Goal: Transaction & Acquisition: Book appointment/travel/reservation

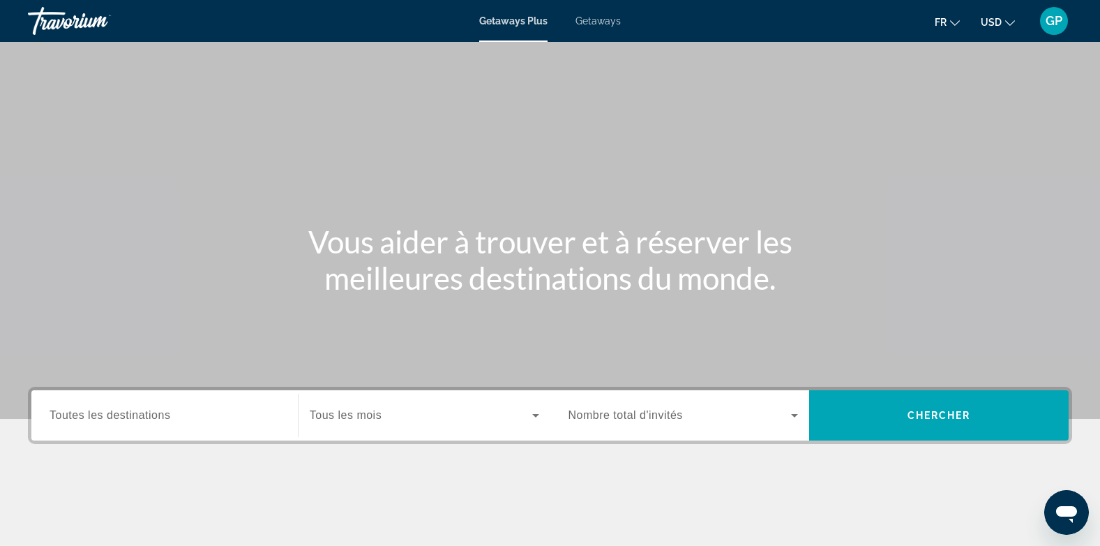
click at [76, 410] on span "Toutes les destinations" at bounding box center [110, 415] width 121 height 12
click at [76, 410] on input "Destination Toutes les destinations" at bounding box center [165, 415] width 230 height 17
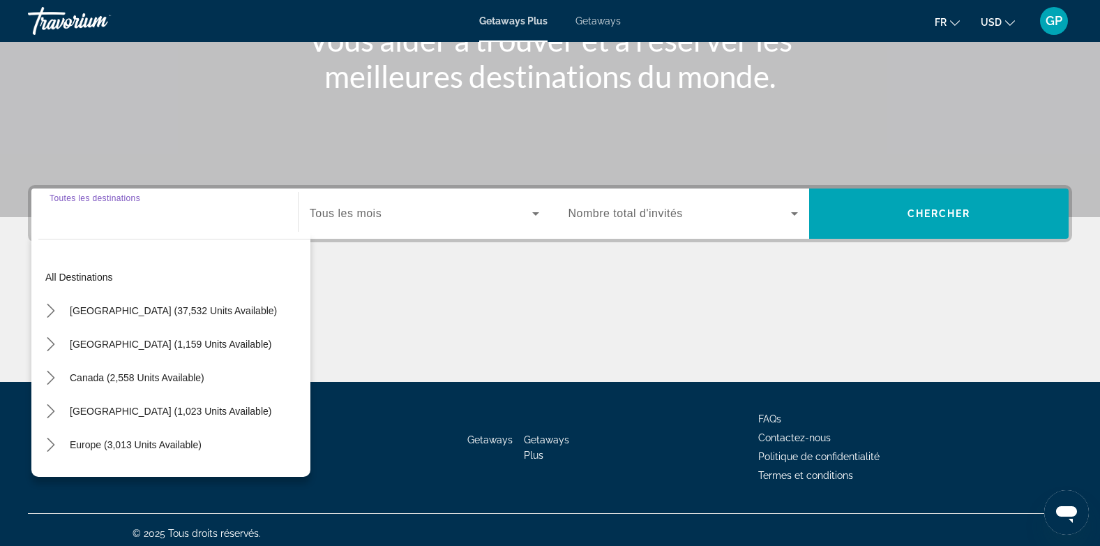
scroll to position [209, 0]
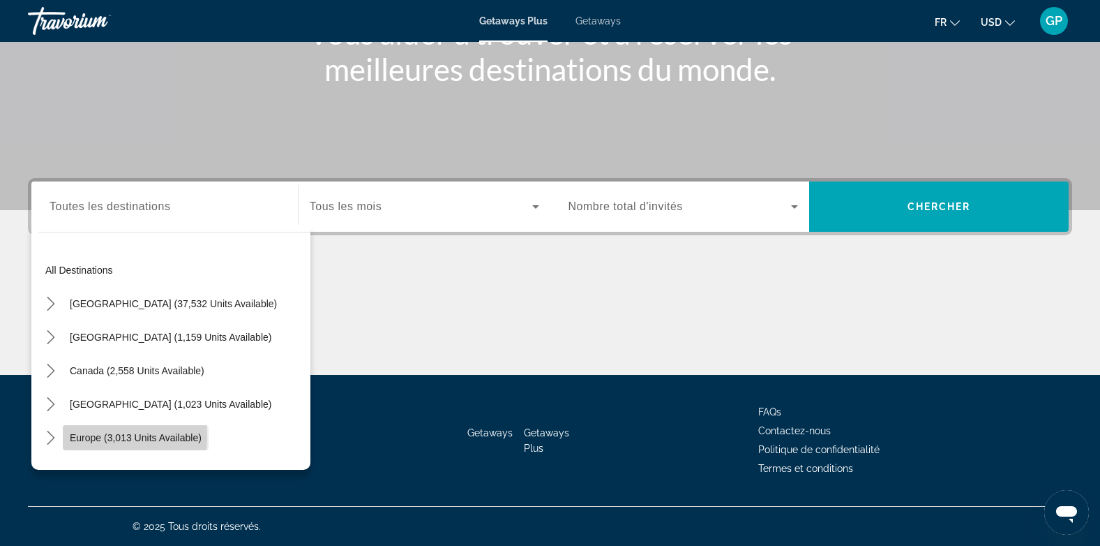
click at [85, 435] on span "Europe (3,013 units available)" at bounding box center [136, 437] width 132 height 11
type input "**********"
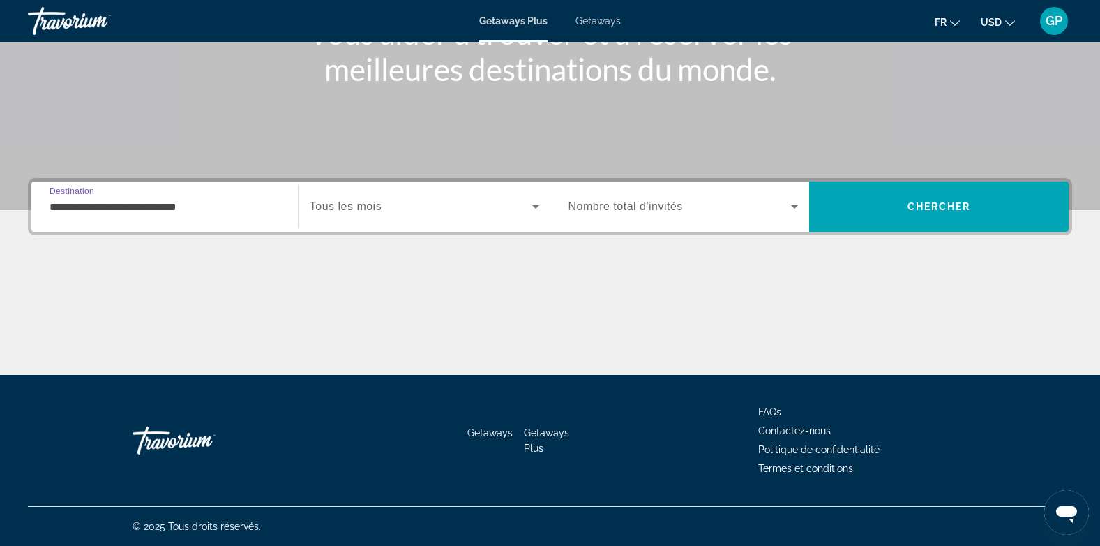
click at [409, 202] on span "Search widget" at bounding box center [421, 206] width 223 height 17
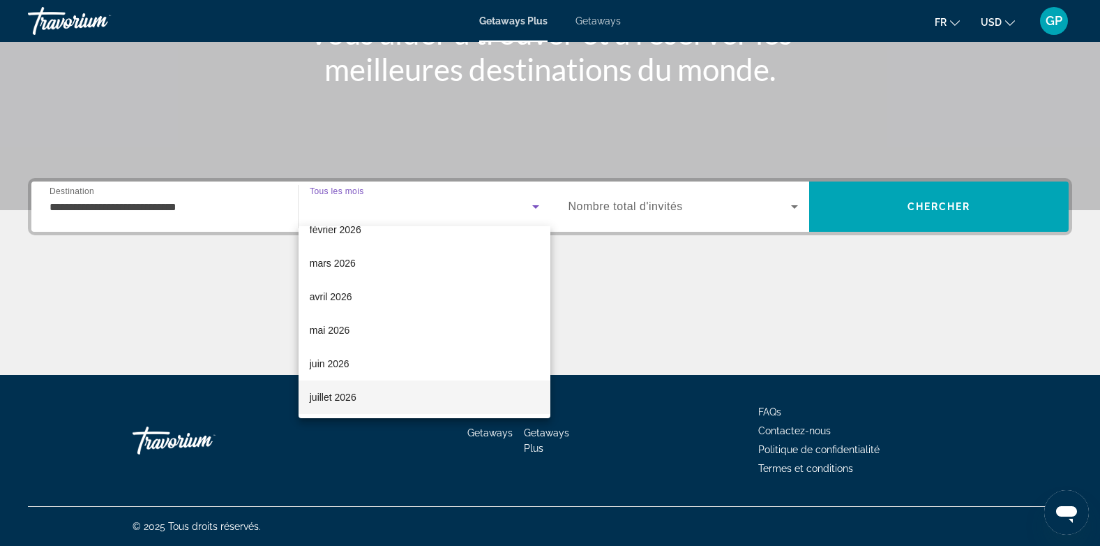
scroll to position [209, 0]
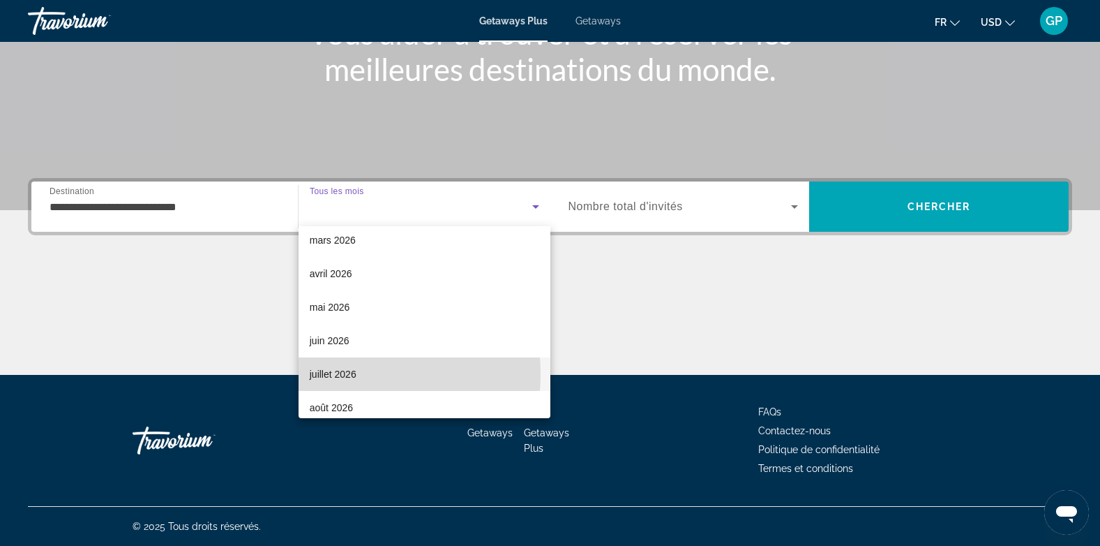
click at [325, 373] on span "juillet 2026" at bounding box center [333, 374] width 47 height 17
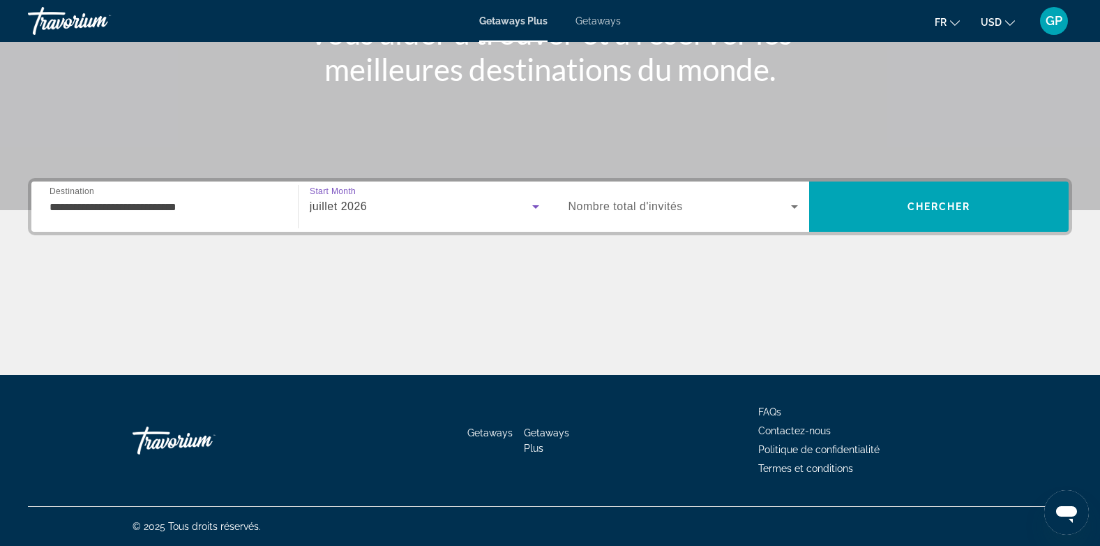
click at [633, 212] on span "Nombre total d'invités" at bounding box center [626, 206] width 114 height 12
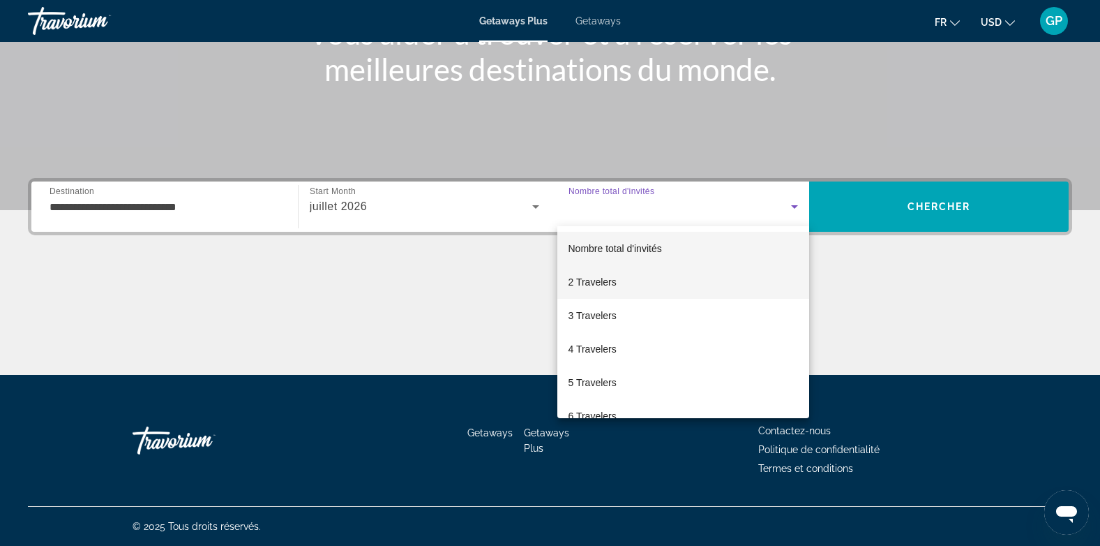
click at [596, 280] on span "2 Travelers" at bounding box center [593, 281] width 48 height 17
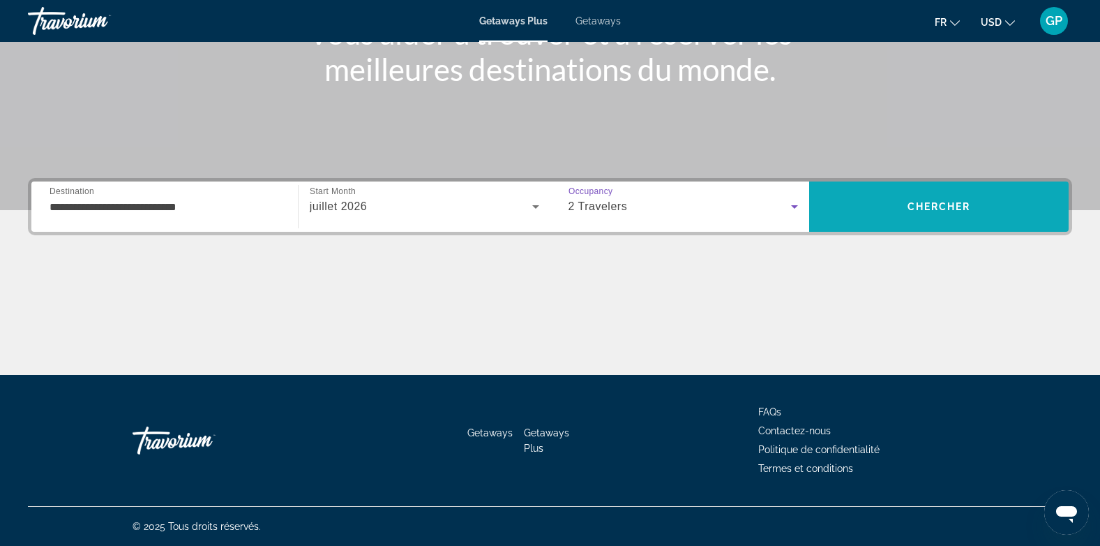
click at [892, 204] on span "Search" at bounding box center [939, 206] width 260 height 33
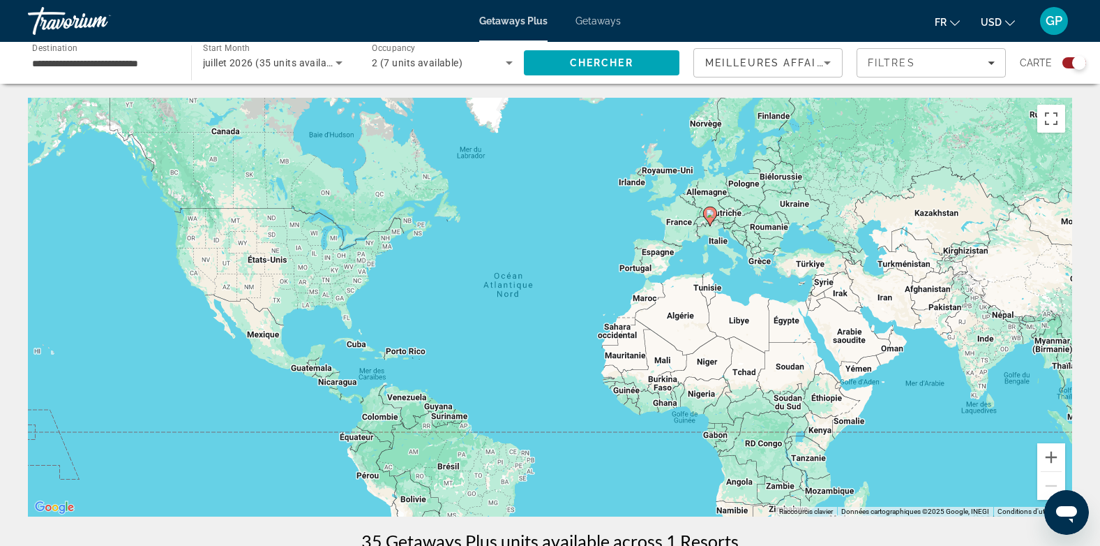
click at [1069, 62] on div "Search widget" at bounding box center [1075, 62] width 24 height 11
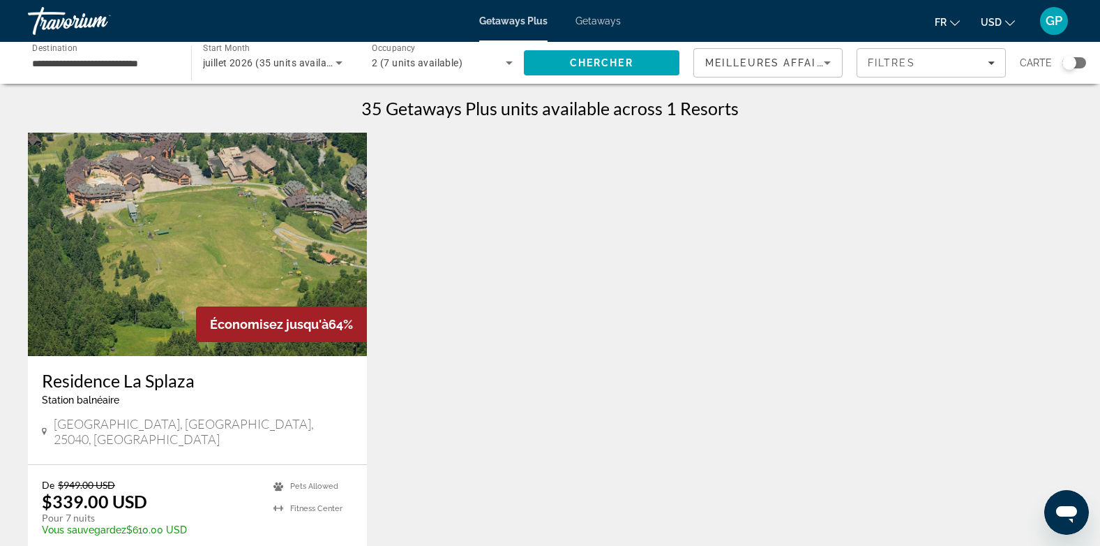
click at [595, 20] on span "Getaways" at bounding box center [598, 20] width 45 height 11
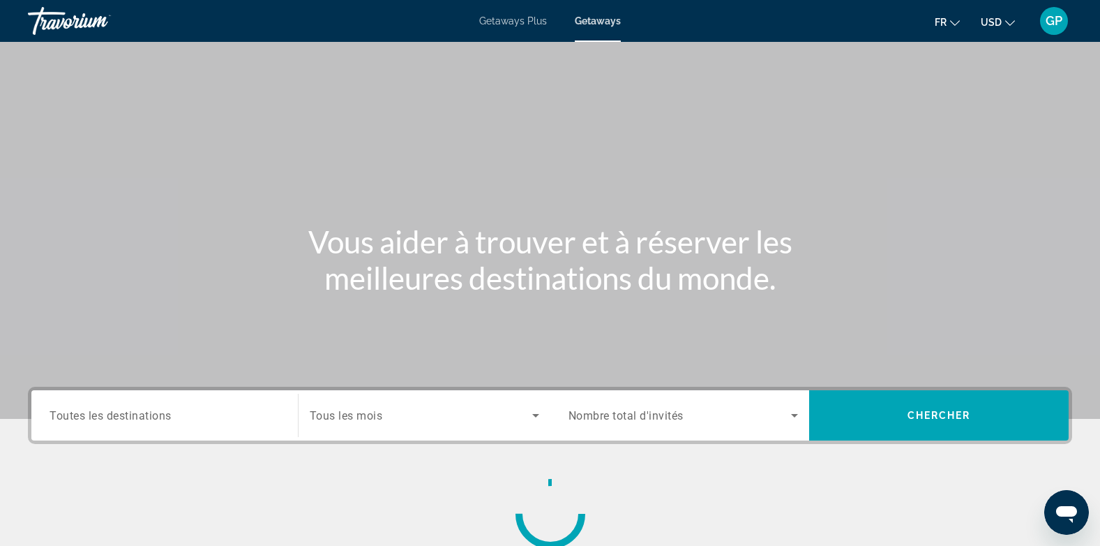
click at [137, 399] on div "Search widget" at bounding box center [165, 416] width 230 height 40
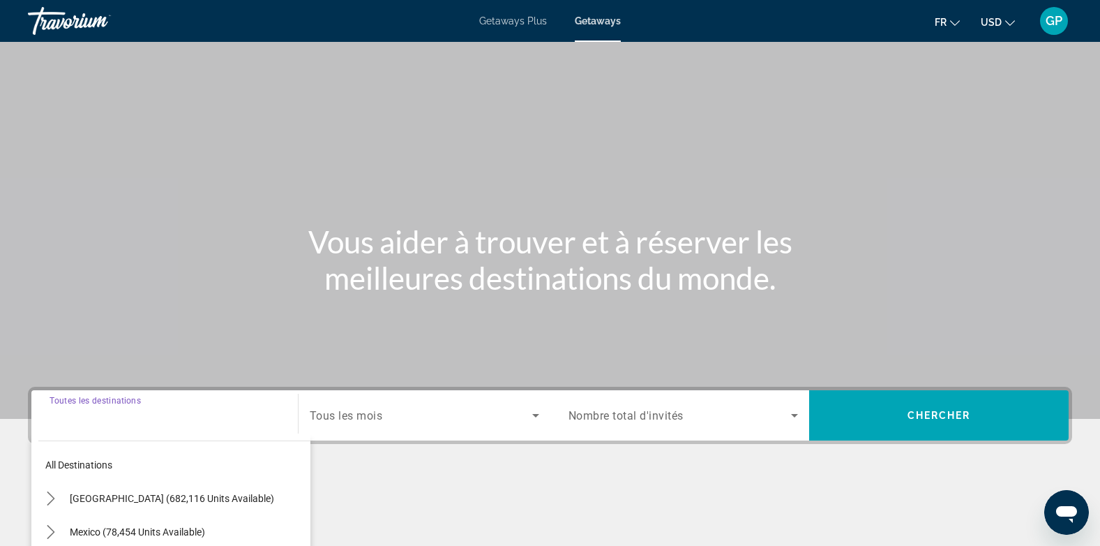
click at [117, 410] on input "Destination Toutes les destinations" at bounding box center [165, 415] width 230 height 17
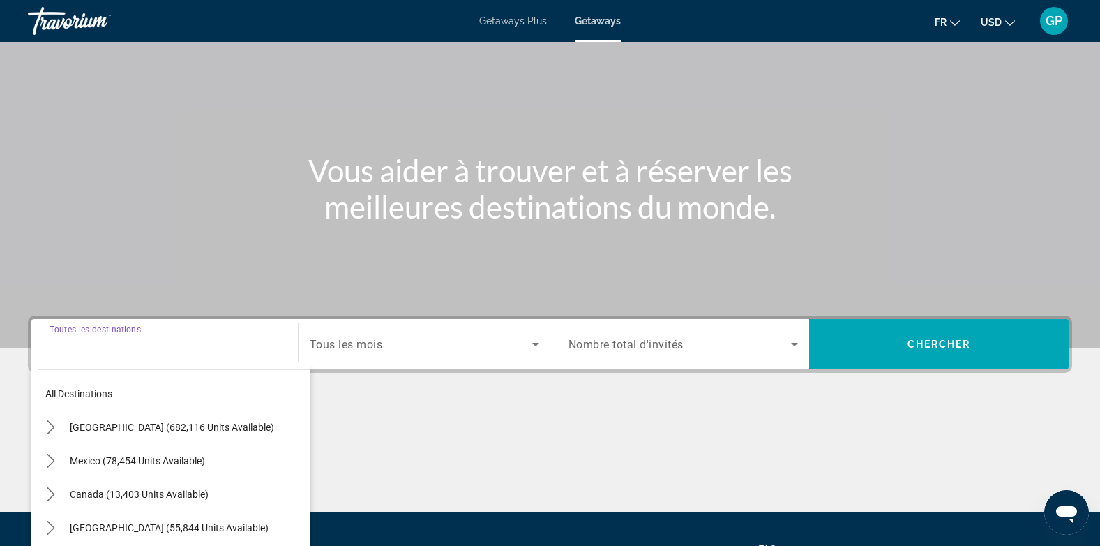
scroll to position [209, 0]
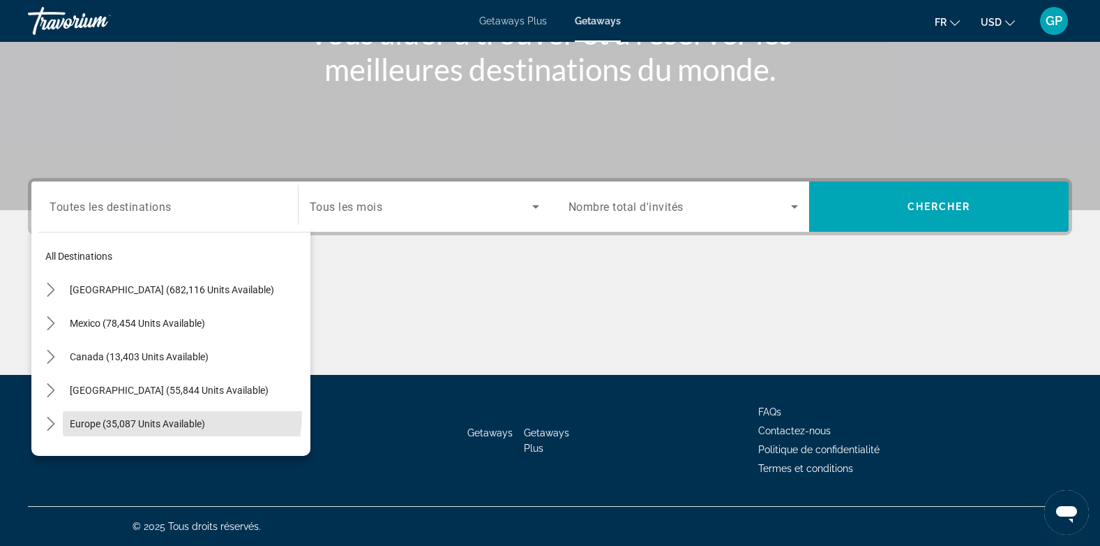
click at [117, 410] on span "Select destination: Europe (35,087 units available)" at bounding box center [187, 423] width 248 height 33
type input "**********"
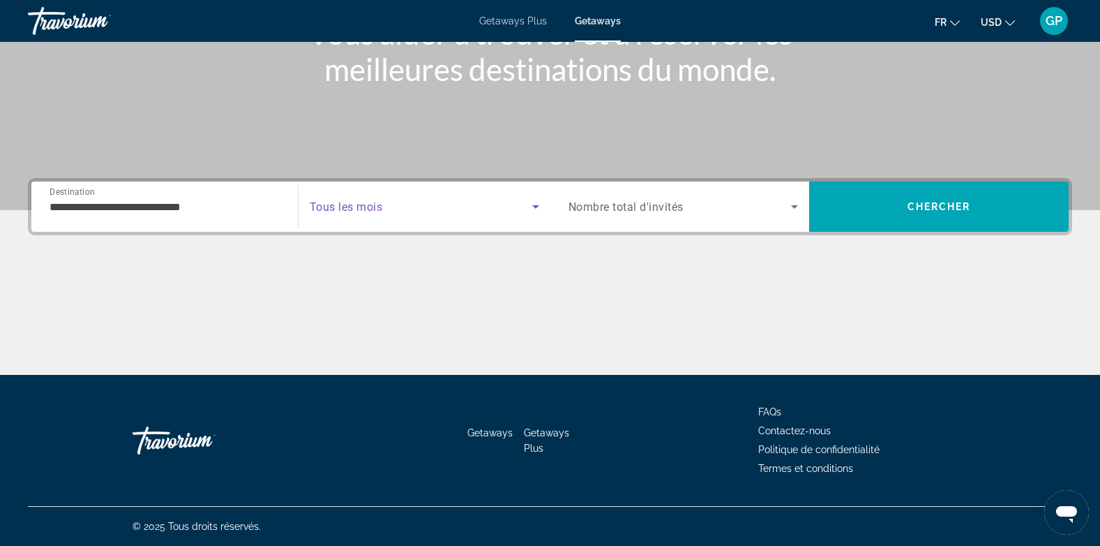
click at [419, 206] on span "Search widget" at bounding box center [421, 206] width 223 height 17
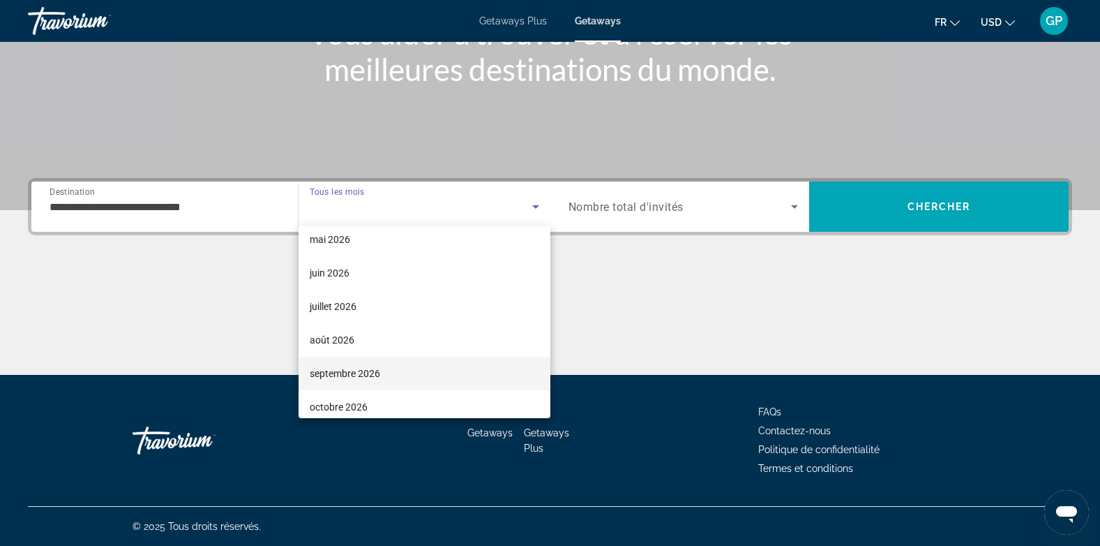
scroll to position [279, 0]
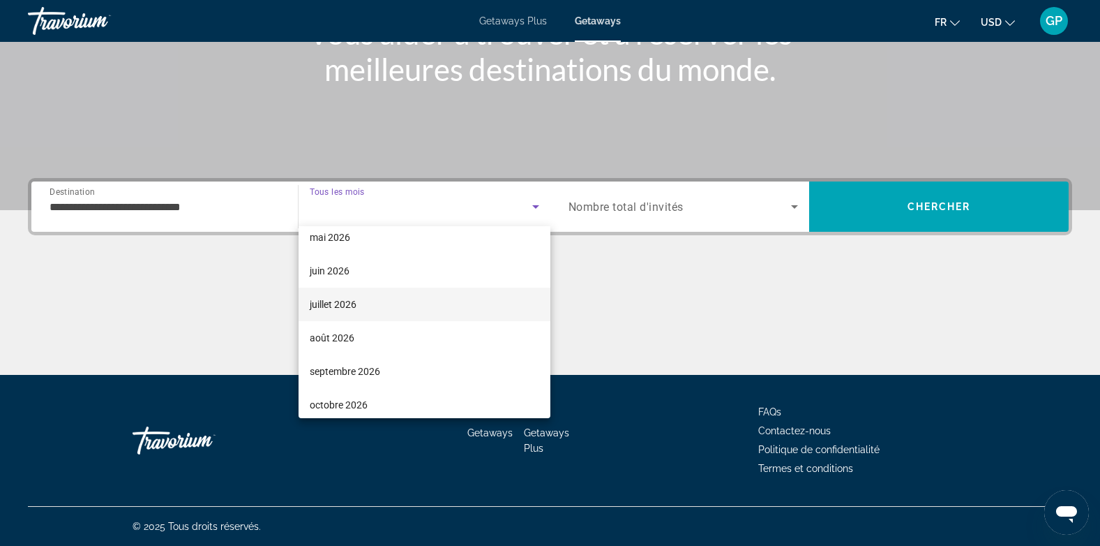
click at [339, 306] on span "juillet 2026" at bounding box center [333, 304] width 47 height 17
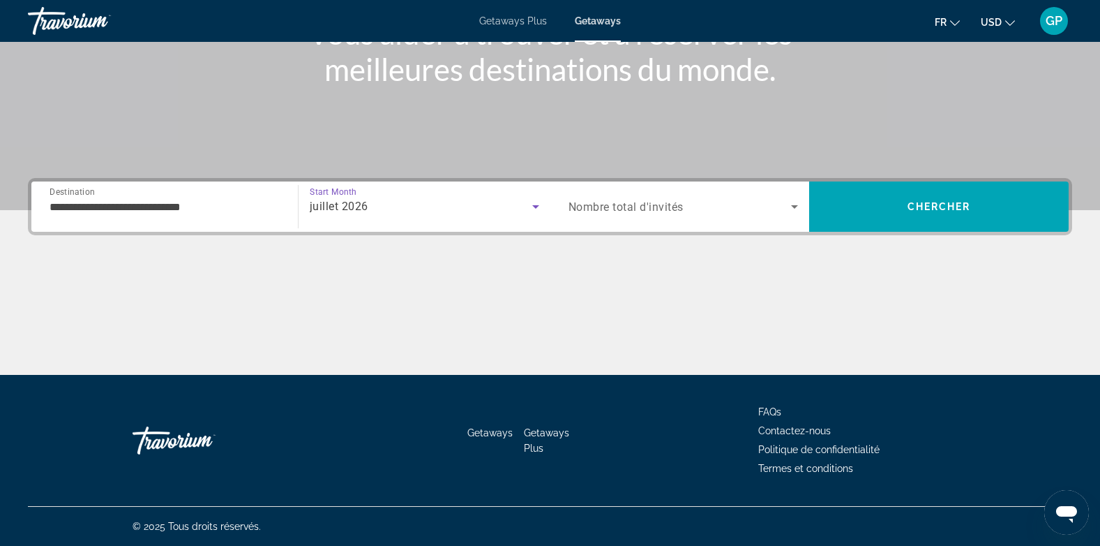
click at [680, 209] on span "Nombre total d'invités" at bounding box center [626, 206] width 115 height 13
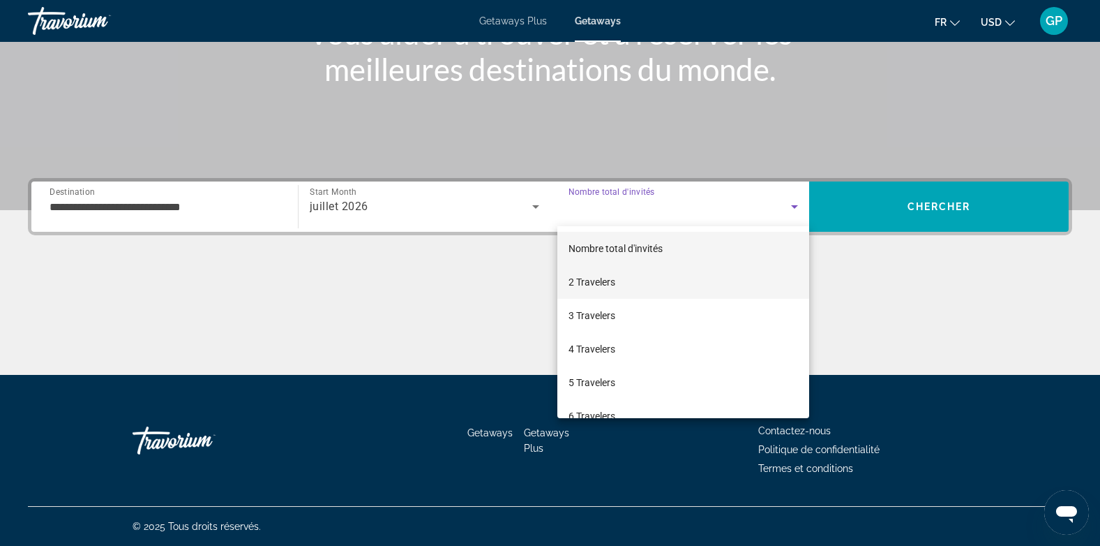
drag, startPoint x: 593, startPoint y: 278, endPoint x: 612, endPoint y: 273, distance: 19.3
click at [593, 278] on span "2 Travelers" at bounding box center [592, 281] width 47 height 17
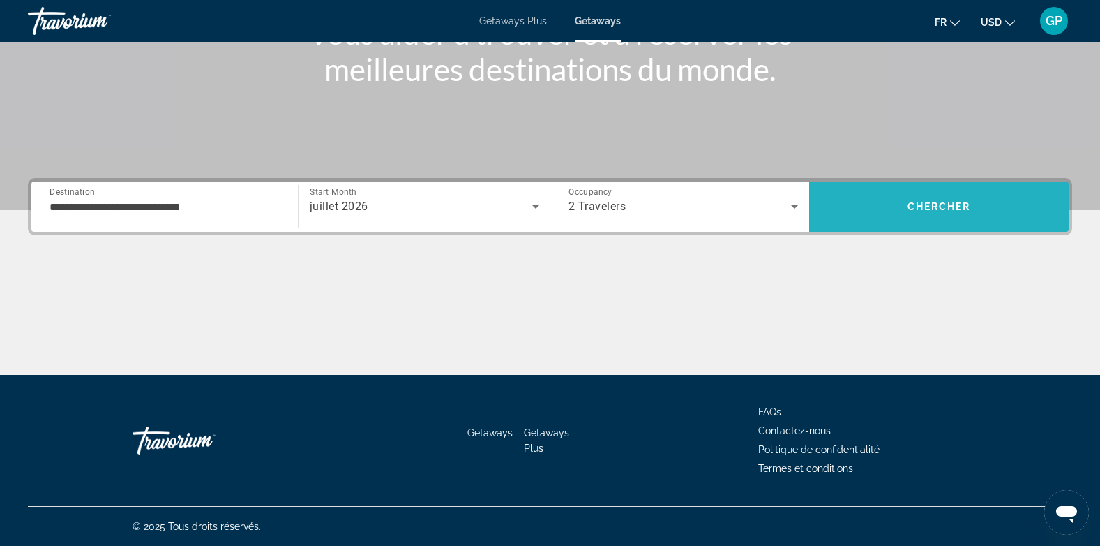
click at [920, 213] on span "Search" at bounding box center [939, 206] width 260 height 33
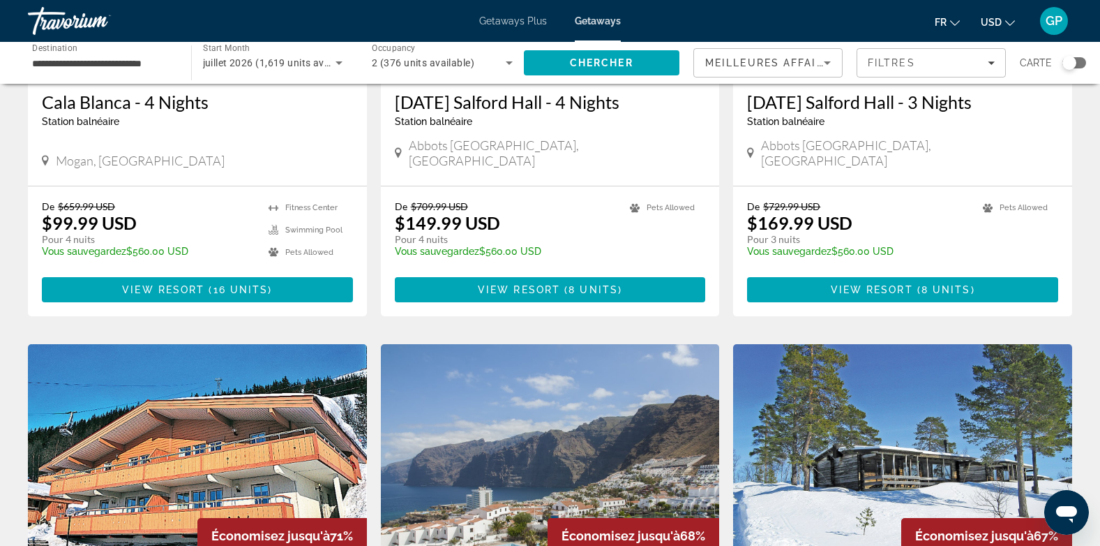
scroll to position [279, 0]
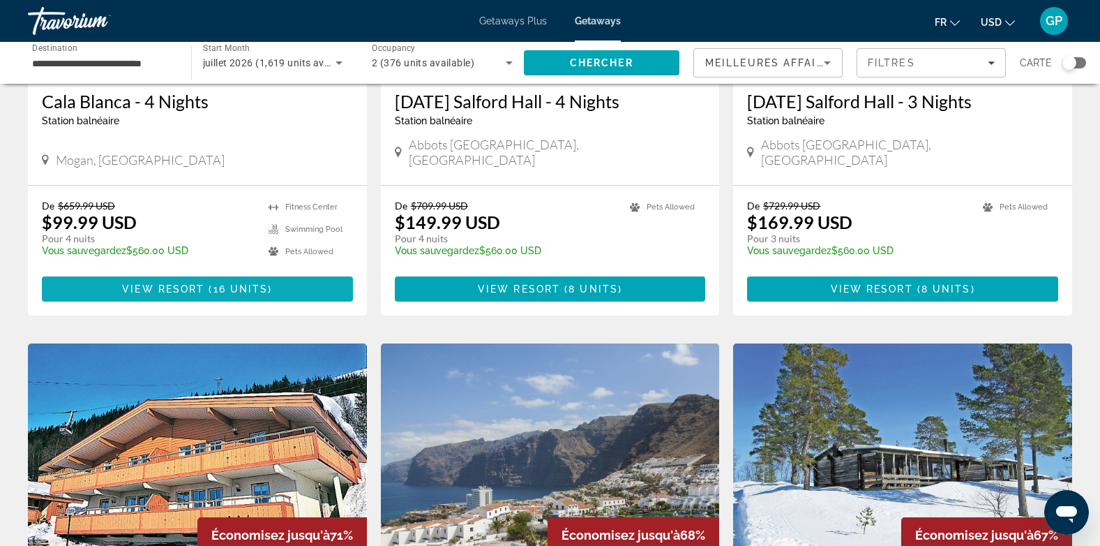
click at [182, 280] on span "Main content" at bounding box center [197, 288] width 311 height 33
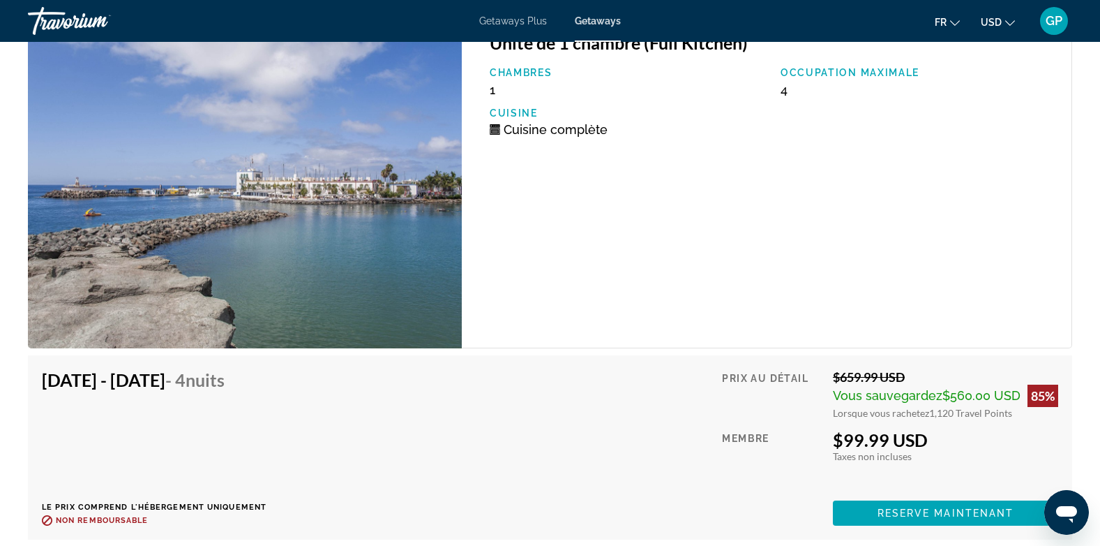
scroll to position [2721, 0]
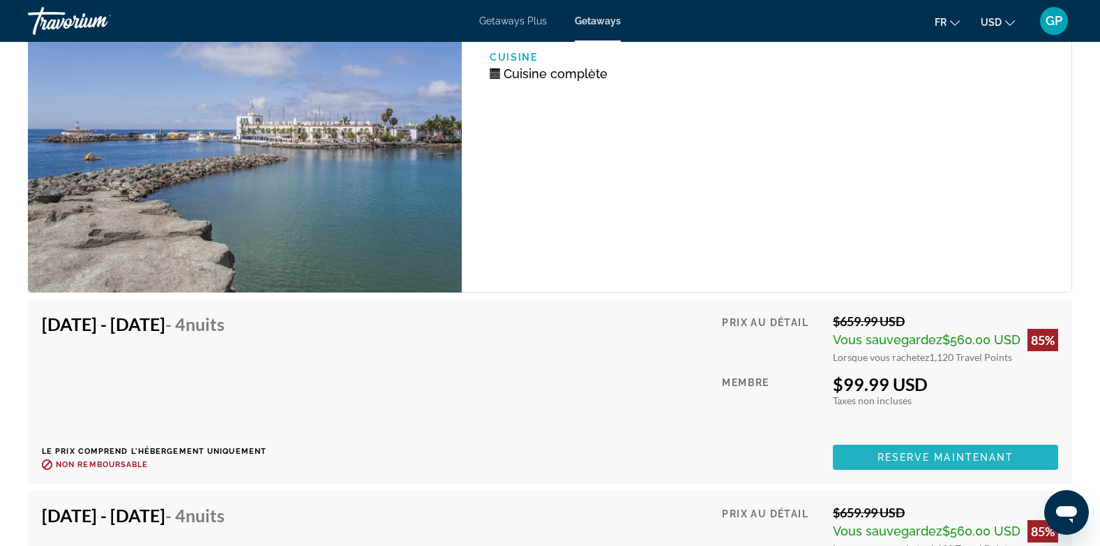
click at [970, 451] on span "Reserve maintenant" at bounding box center [946, 456] width 137 height 11
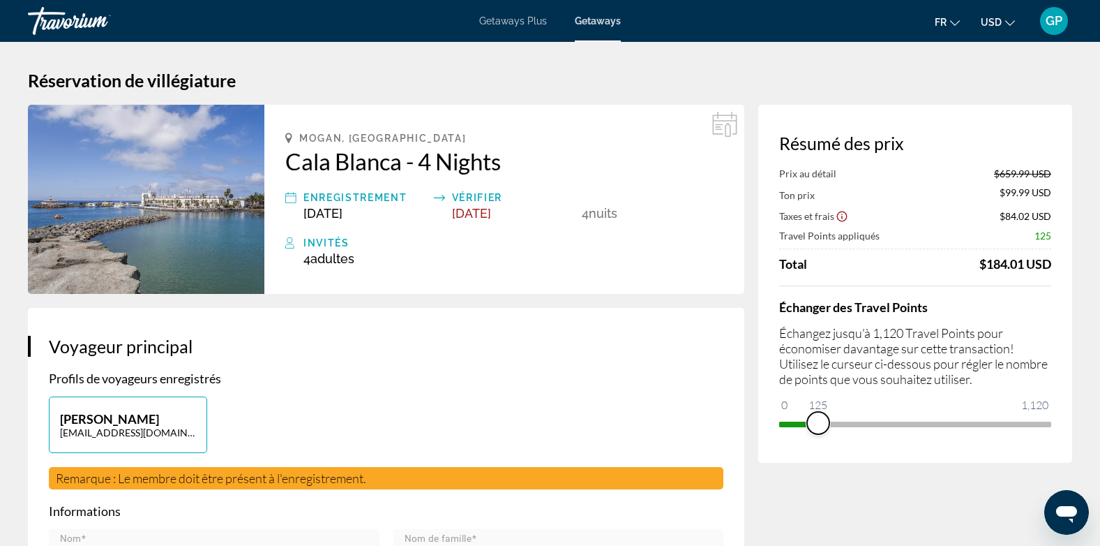
drag, startPoint x: 1041, startPoint y: 419, endPoint x: 818, endPoint y: 419, distance: 222.6
click at [818, 419] on span "ngx-slider" at bounding box center [818, 423] width 22 height 22
drag, startPoint x: 818, startPoint y: 419, endPoint x: 1059, endPoint y: 419, distance: 240.7
click at [1059, 419] on div "Résumé des prix Prix au détail $659.99 USD Ton prix $597.49 USD Taxes et frais …" at bounding box center [915, 284] width 314 height 358
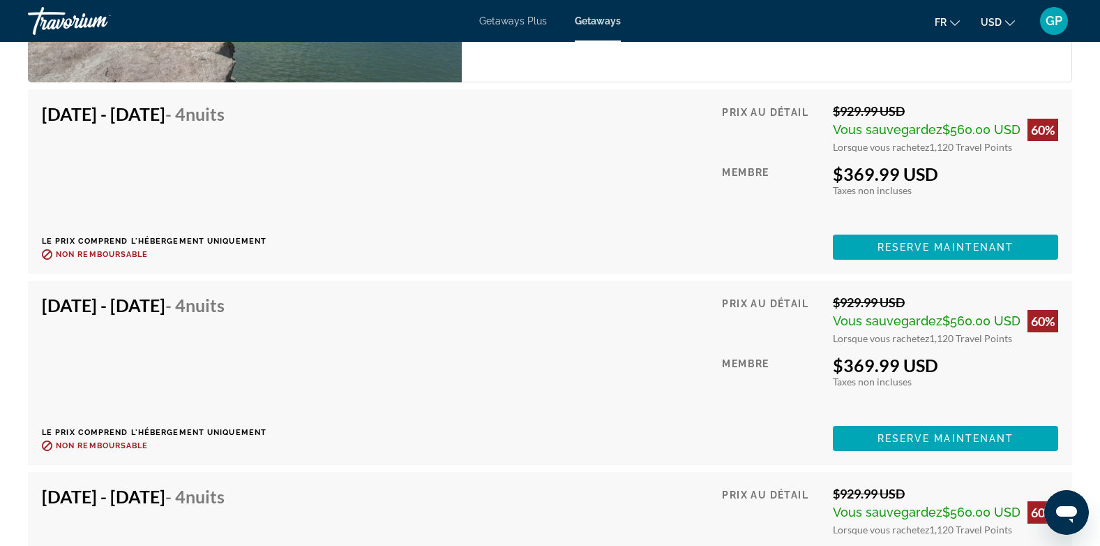
scroll to position [2791, 0]
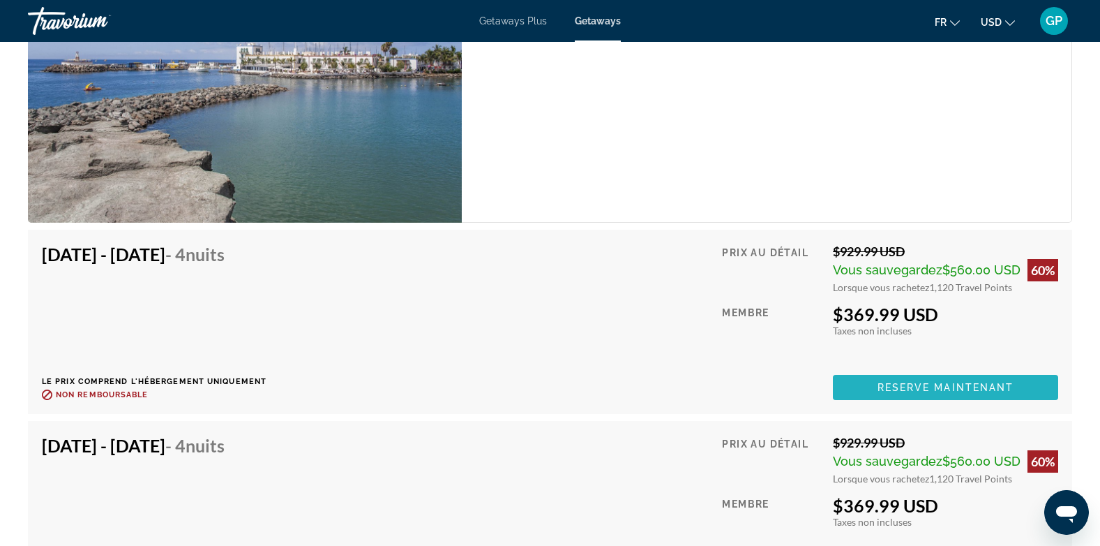
click at [927, 382] on span "Reserve maintenant" at bounding box center [946, 387] width 137 height 11
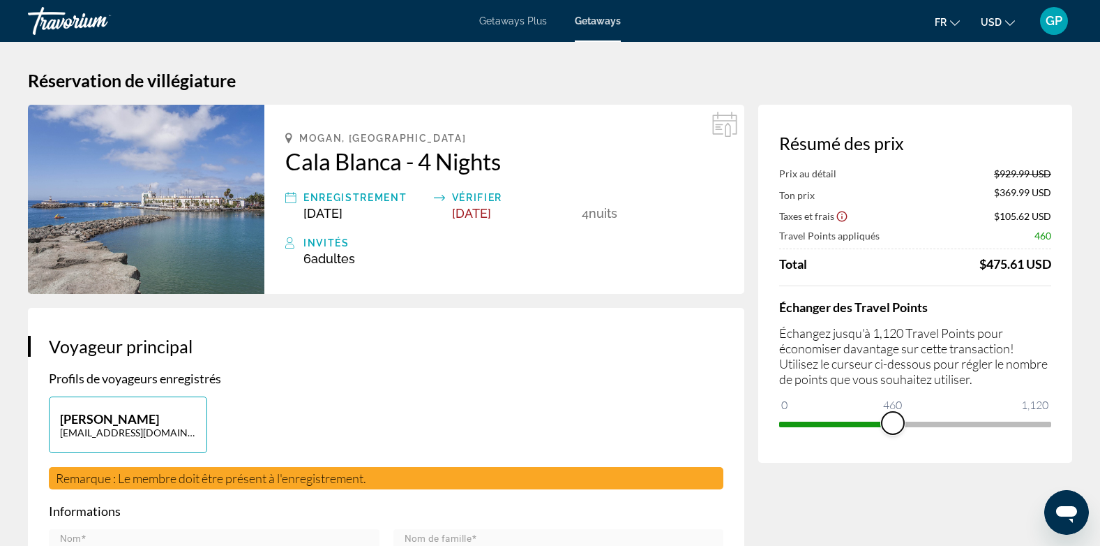
drag, startPoint x: 1035, startPoint y: 421, endPoint x: 893, endPoint y: 422, distance: 142.3
click at [893, 422] on span "ngx-slider" at bounding box center [893, 423] width 22 height 22
drag, startPoint x: 893, startPoint y: 422, endPoint x: 1057, endPoint y: 422, distance: 164.0
click at [1057, 422] on div "Résumé des prix Prix au détail $929.99 USD Ton prix $699.99 USD Taxes et frais …" at bounding box center [915, 284] width 314 height 358
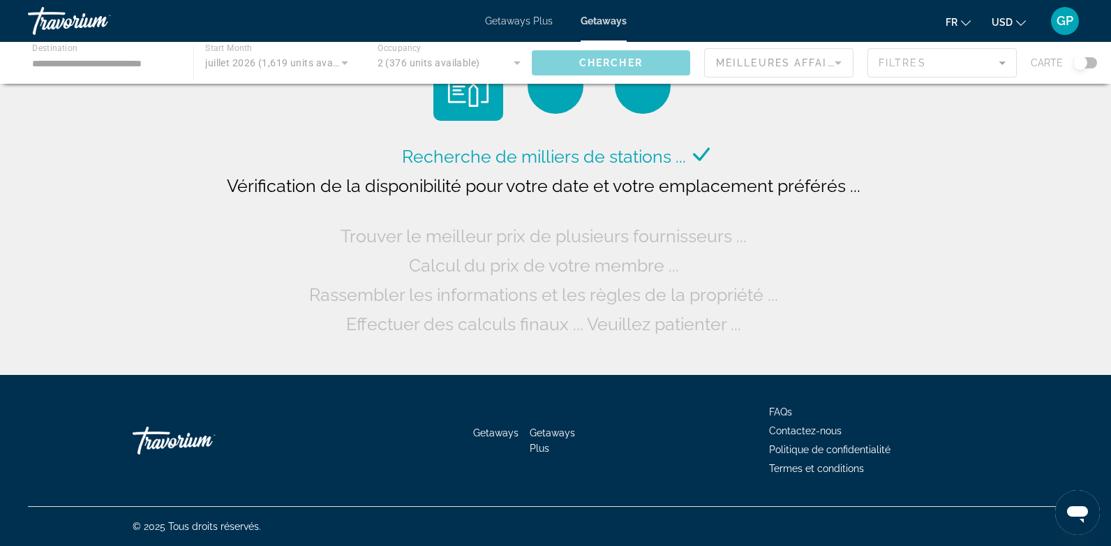
click at [160, 61] on div "Main content" at bounding box center [555, 63] width 1111 height 42
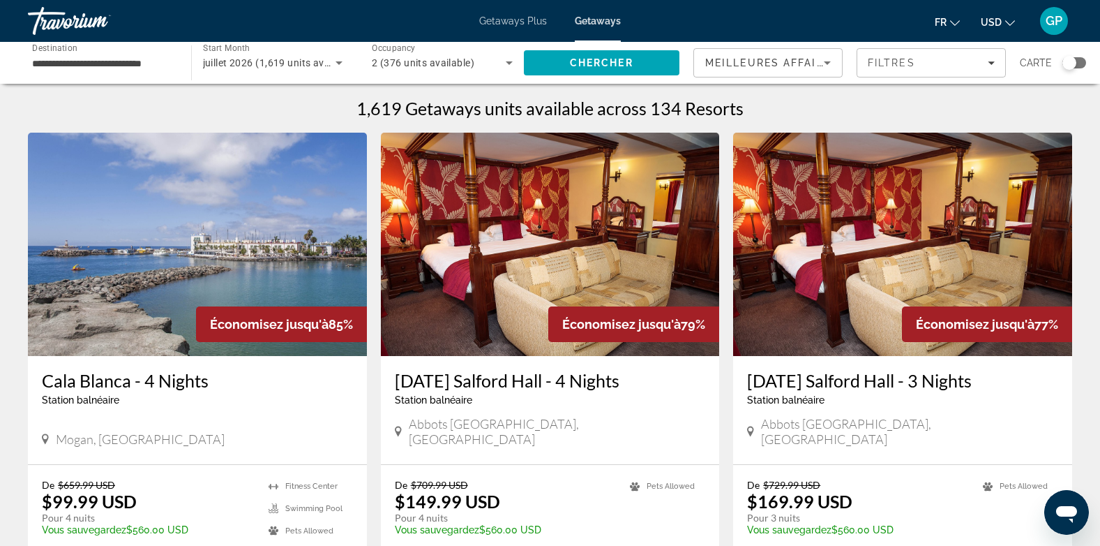
click at [100, 60] on input "**********" at bounding box center [102, 63] width 141 height 17
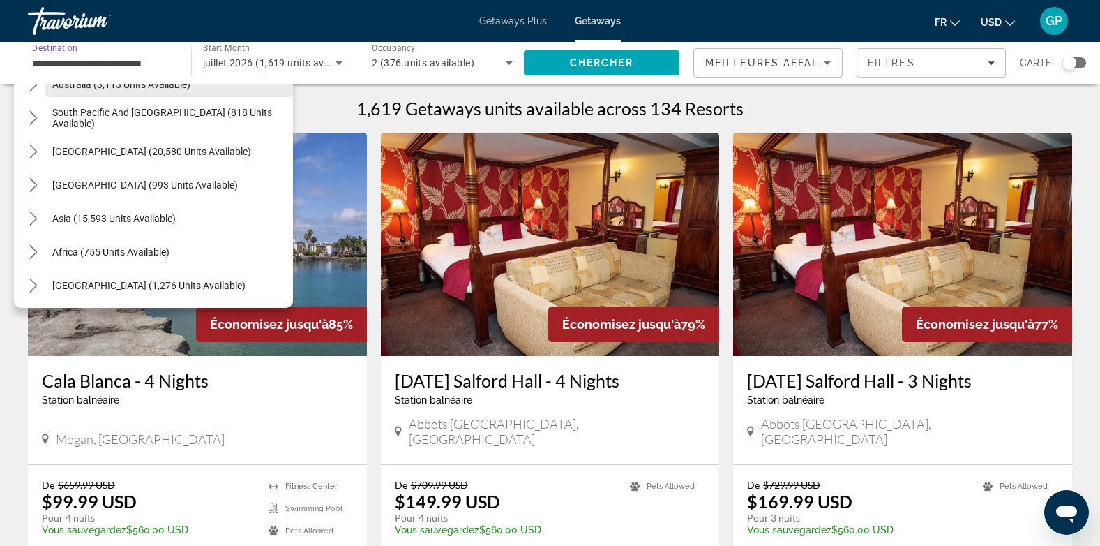
scroll to position [1030, 0]
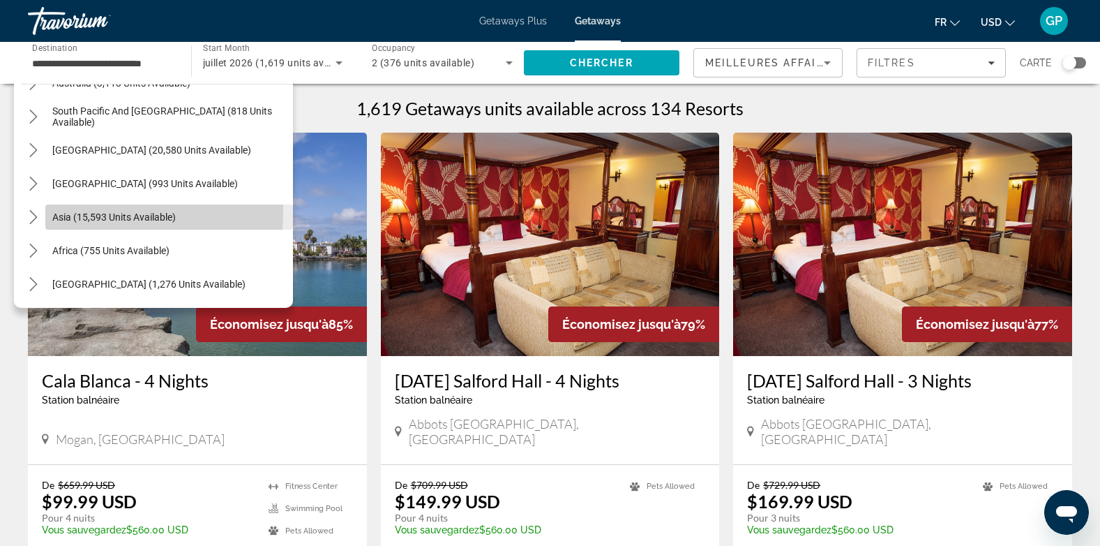
click at [58, 210] on span "Select destination: Asia (15,593 units available)" at bounding box center [169, 216] width 248 height 33
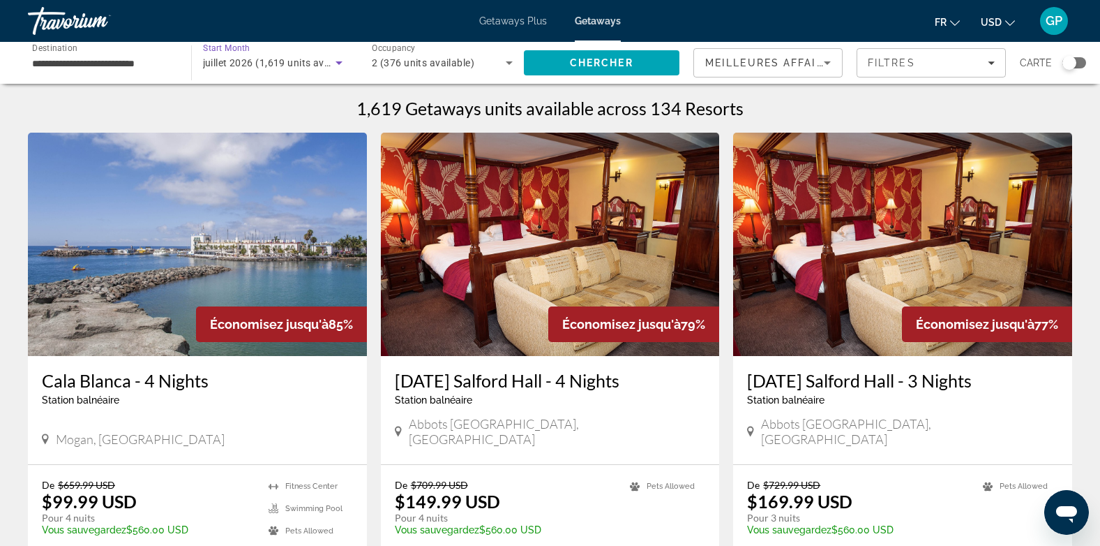
click at [228, 59] on span "juillet 2026 (1,619 units available)" at bounding box center [281, 62] width 156 height 11
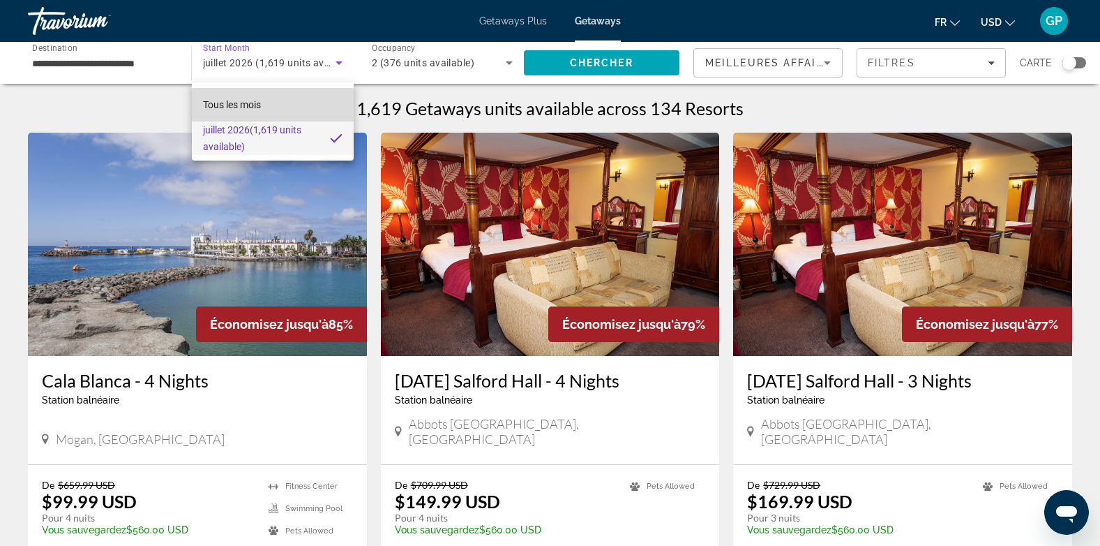
click at [234, 99] on span "Tous les mois" at bounding box center [232, 104] width 58 height 11
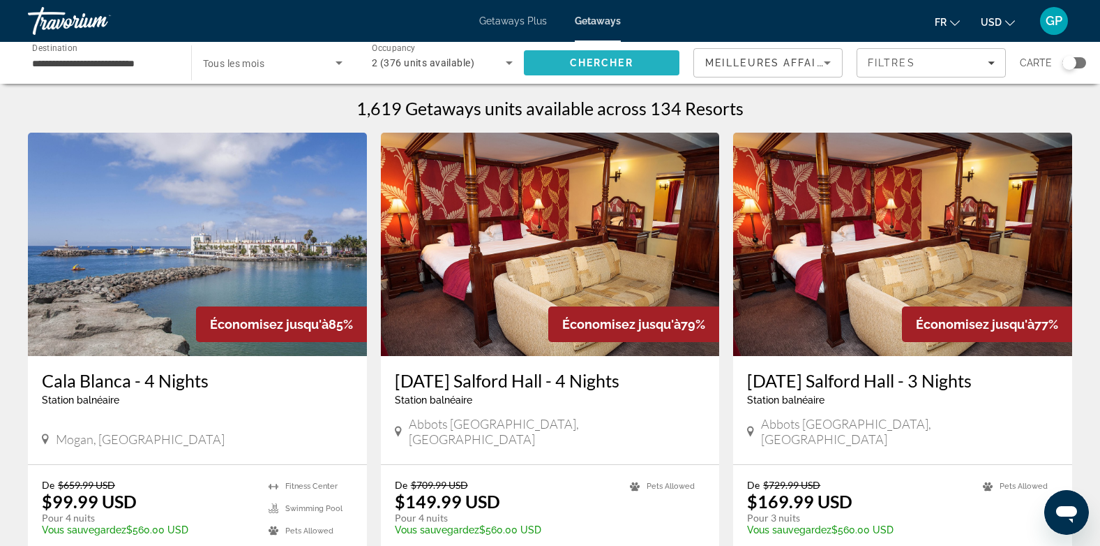
click at [616, 55] on span "Search" at bounding box center [602, 62] width 156 height 33
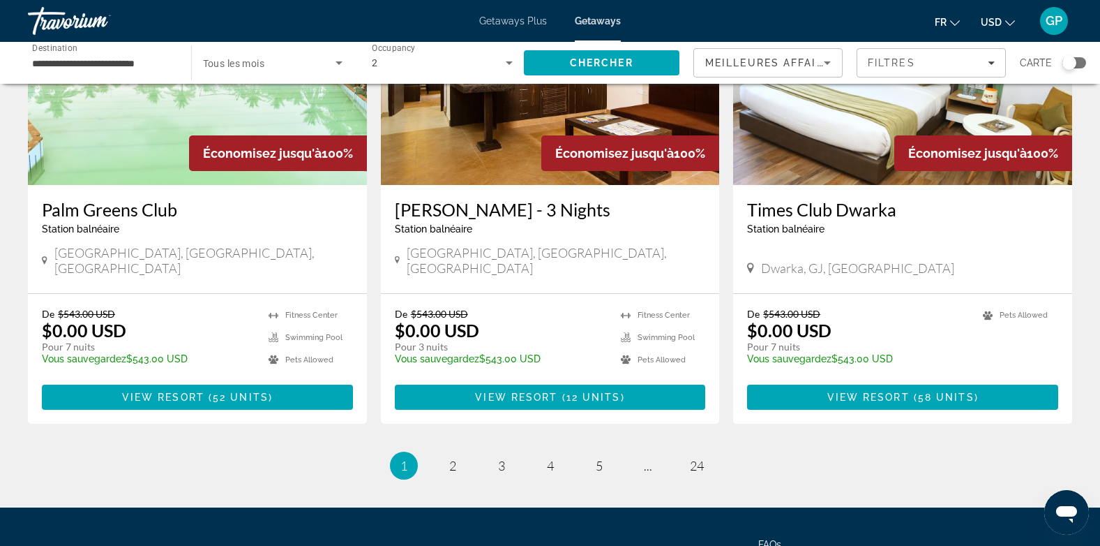
scroll to position [1674, 0]
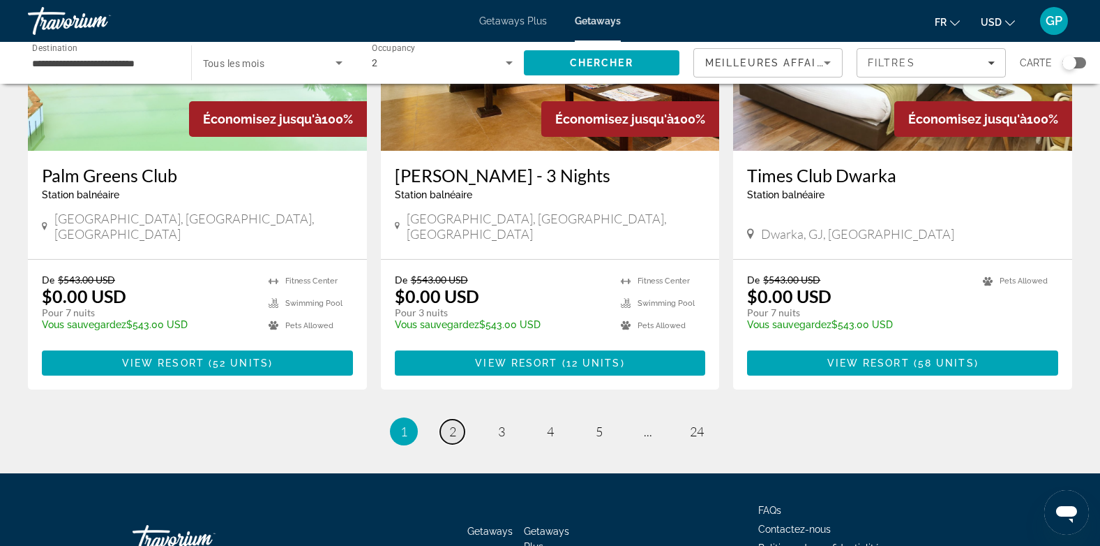
click at [451, 423] on span "2" at bounding box center [452, 430] width 7 height 15
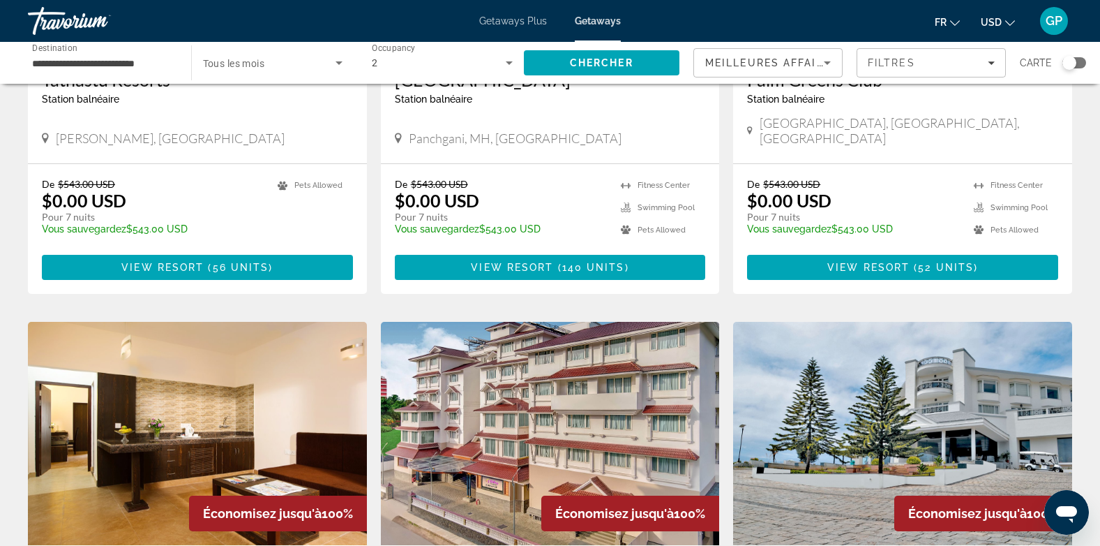
scroll to position [349, 0]
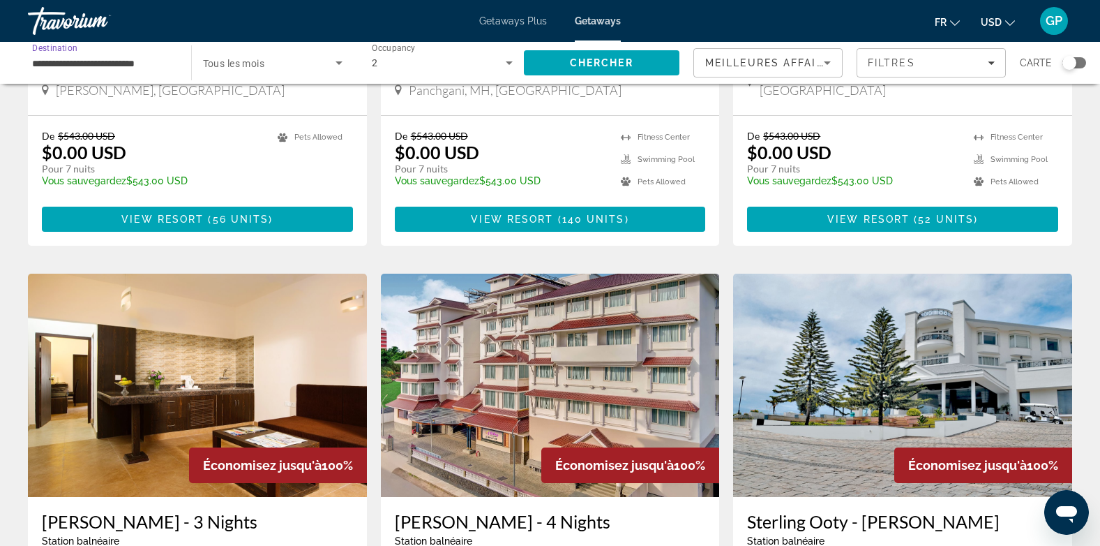
click at [38, 61] on input "**********" at bounding box center [102, 63] width 141 height 17
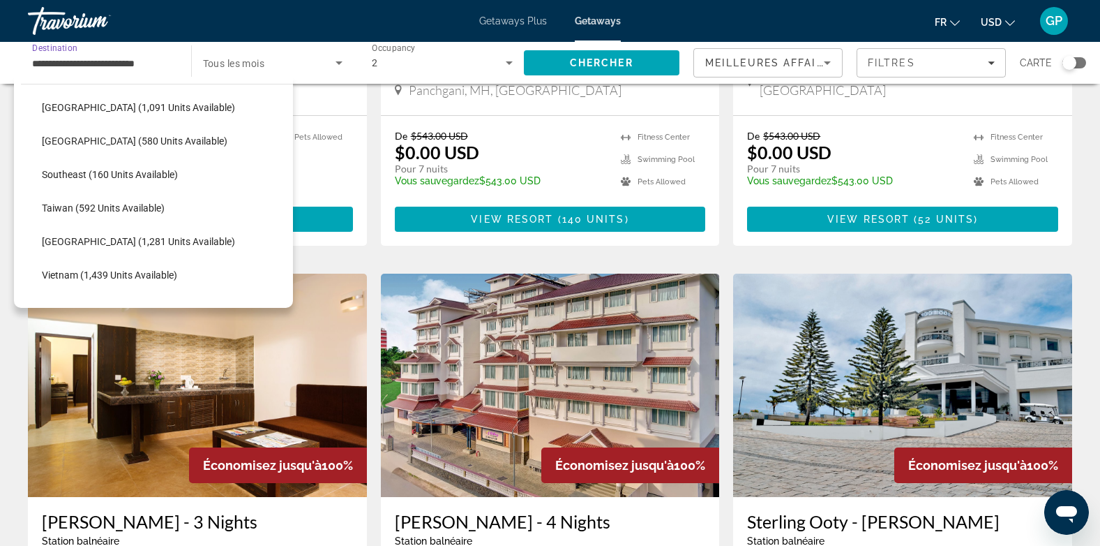
scroll to position [669, 0]
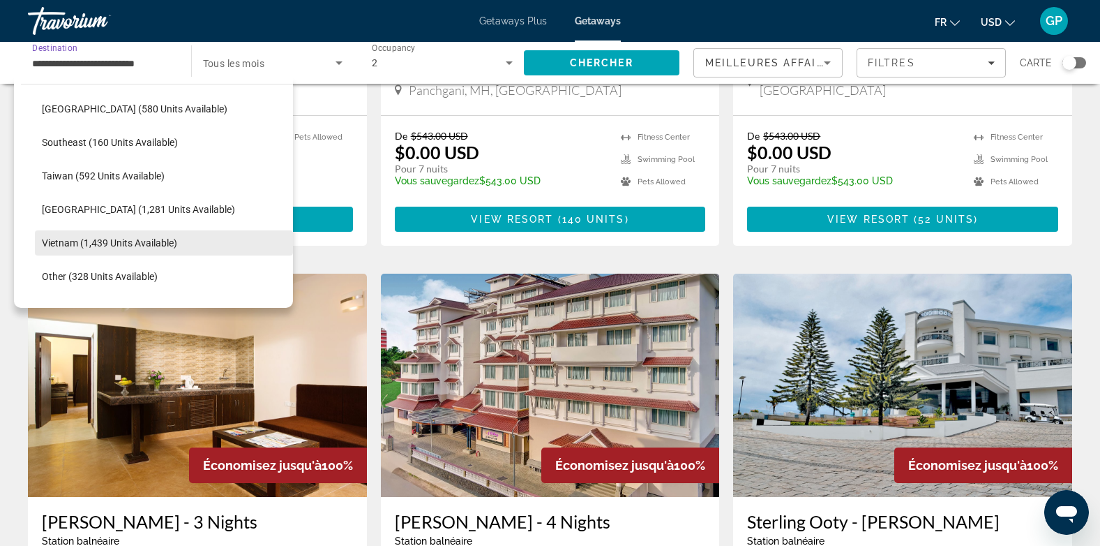
click at [69, 243] on span "Vietnam (1,439 units available)" at bounding box center [109, 242] width 135 height 11
type input "**********"
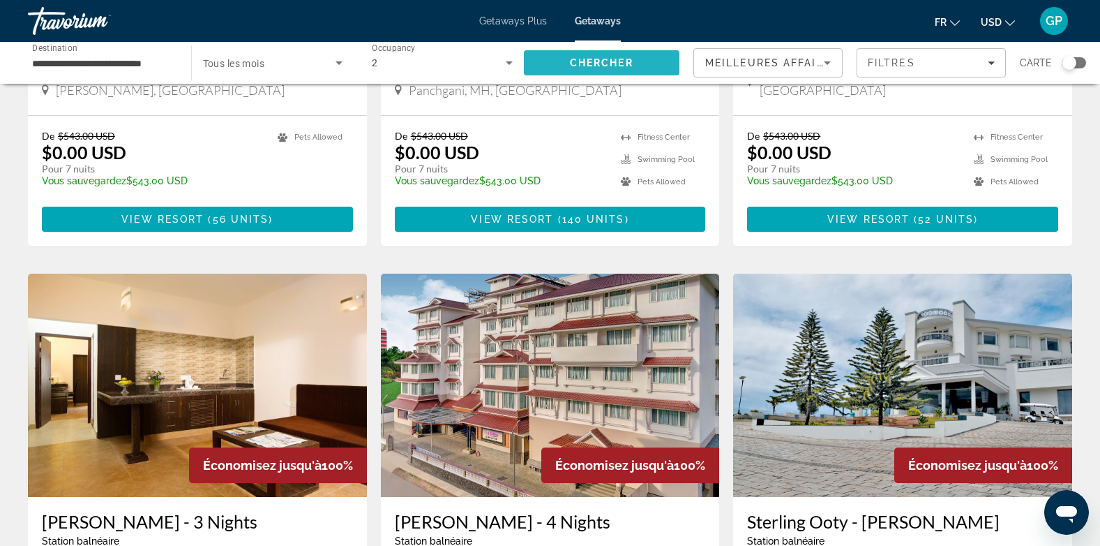
click at [599, 55] on span "Search" at bounding box center [602, 62] width 156 height 33
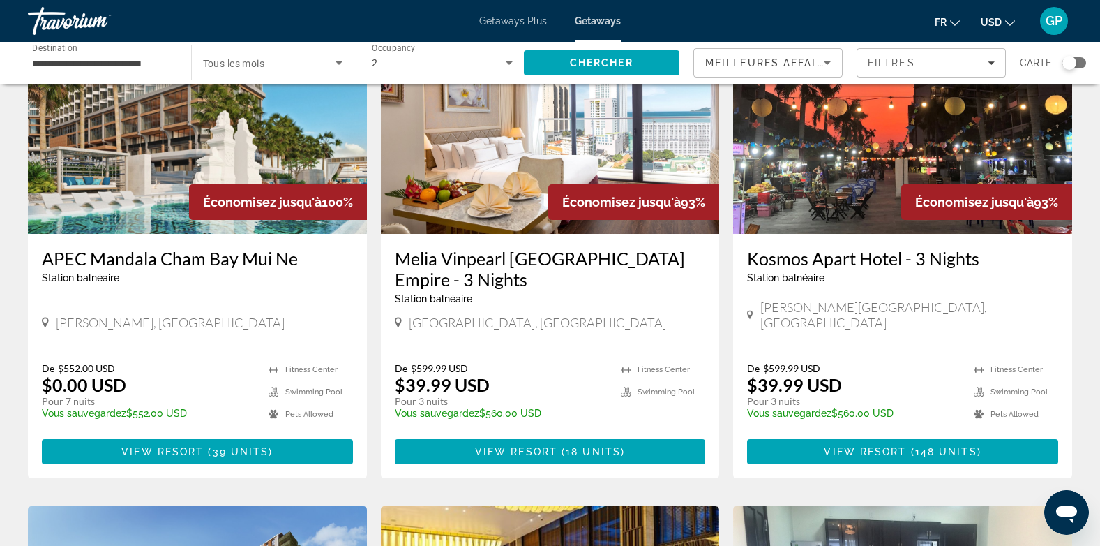
scroll to position [140, 0]
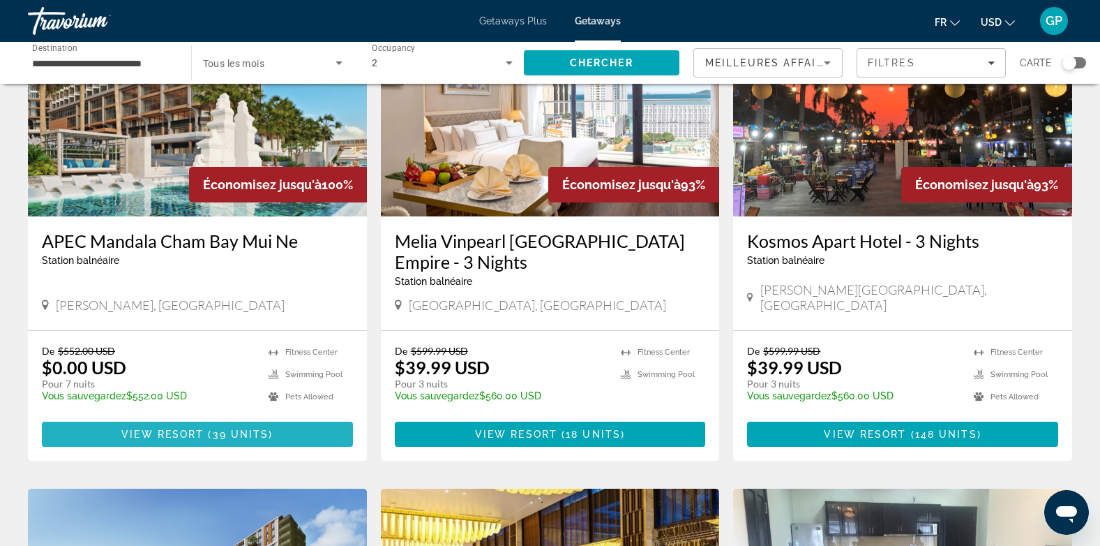
click at [201, 435] on span "View Resort" at bounding box center [162, 433] width 82 height 11
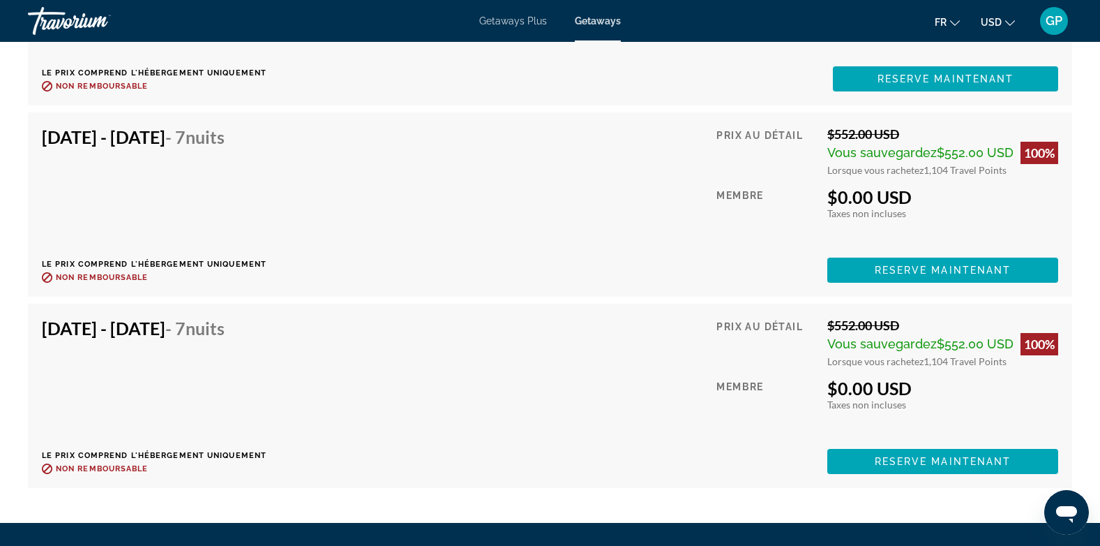
scroll to position [4535, 0]
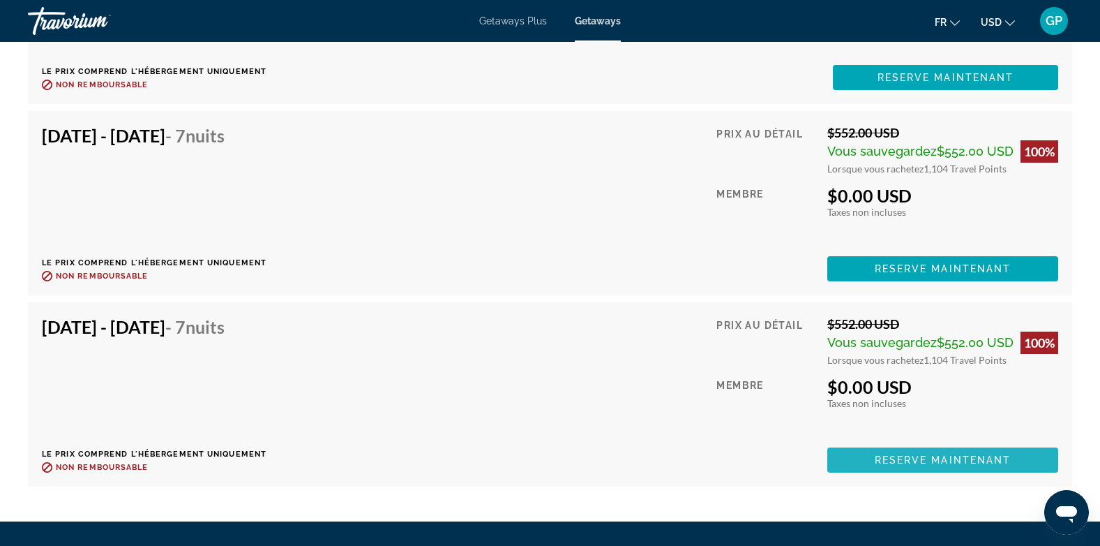
click at [982, 451] on span "Main content" at bounding box center [942, 459] width 231 height 33
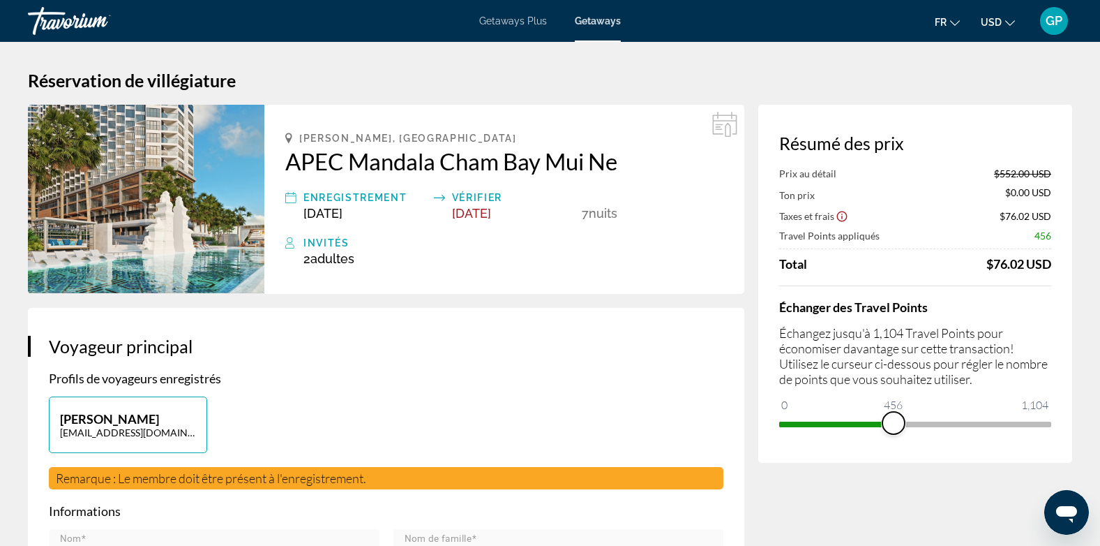
drag, startPoint x: 1039, startPoint y: 419, endPoint x: 894, endPoint y: 416, distance: 145.2
click at [894, 416] on span "ngx-slider" at bounding box center [894, 423] width 22 height 22
drag, startPoint x: 894, startPoint y: 418, endPoint x: 927, endPoint y: 420, distance: 32.9
click at [927, 420] on span "ngx-slider" at bounding box center [926, 423] width 22 height 22
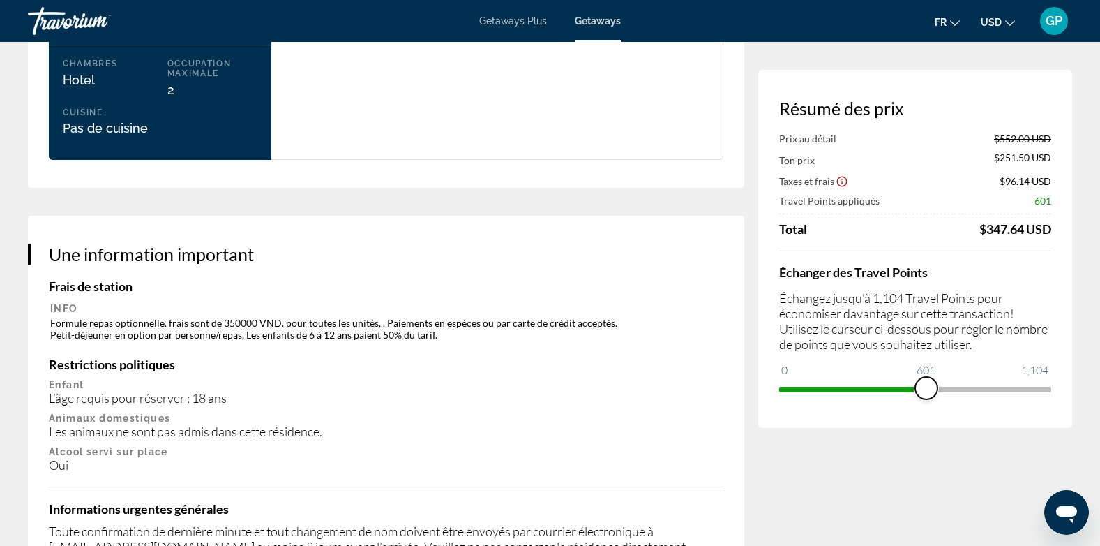
scroll to position [1884, 0]
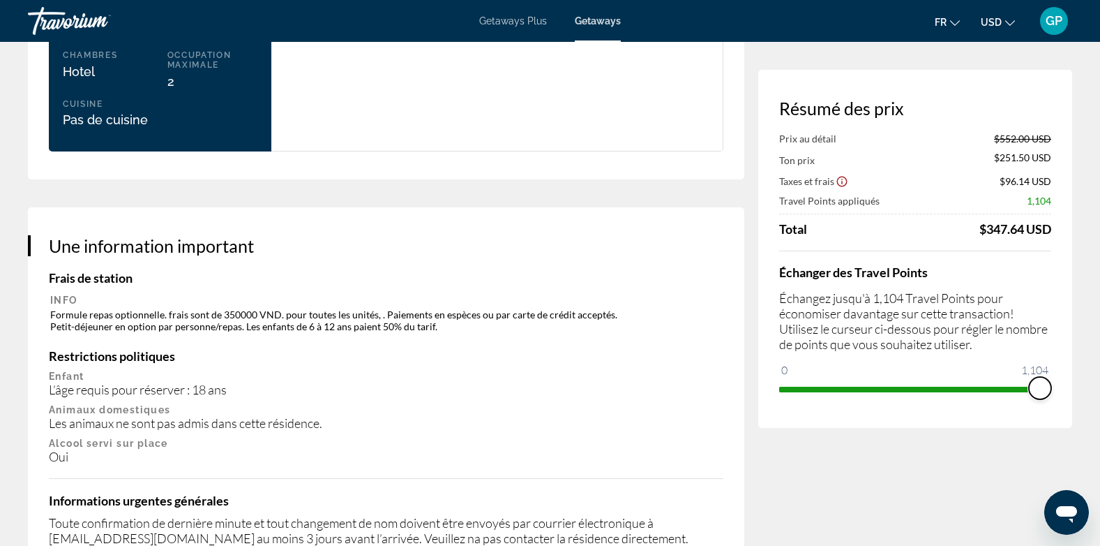
drag, startPoint x: 928, startPoint y: 390, endPoint x: 1060, endPoint y: 389, distance: 132.6
click at [1060, 389] on div "Résumé des prix Prix au détail $552.00 USD Ton prix $251.50 USD Taxes et frais …" at bounding box center [915, 249] width 314 height 358
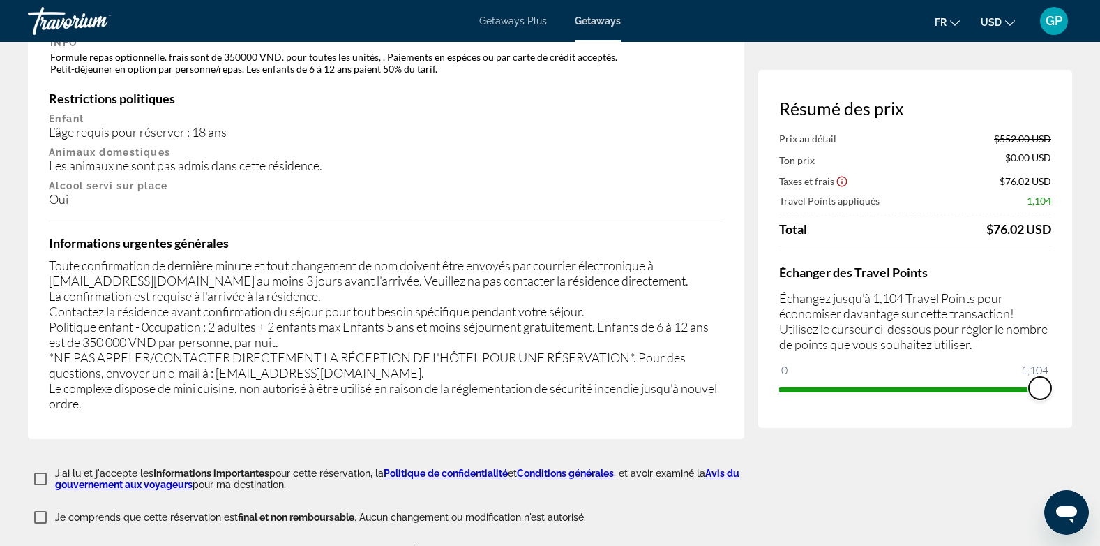
scroll to position [2138, 0]
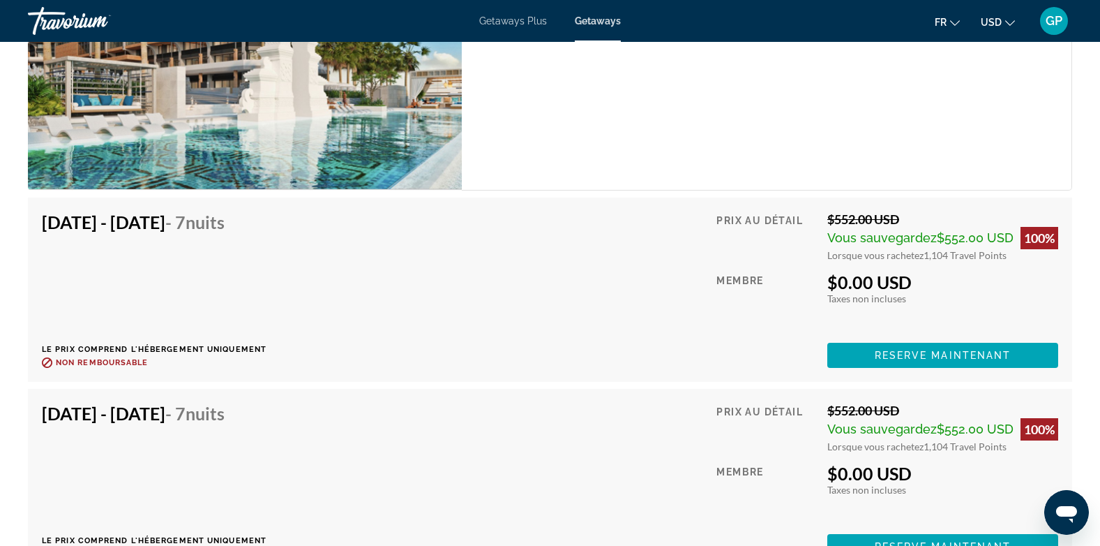
scroll to position [2138, 0]
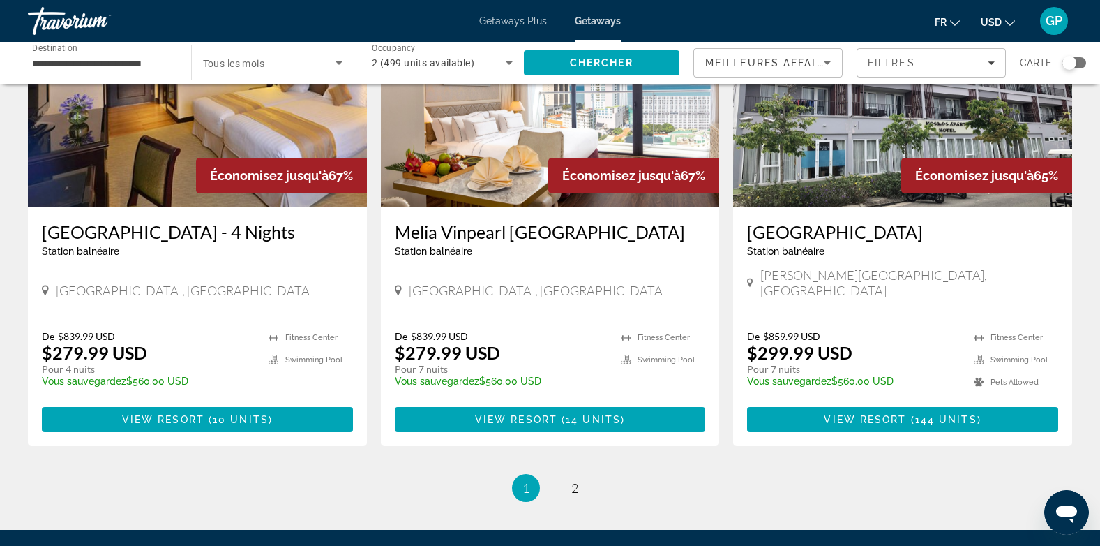
scroll to position [1744, 0]
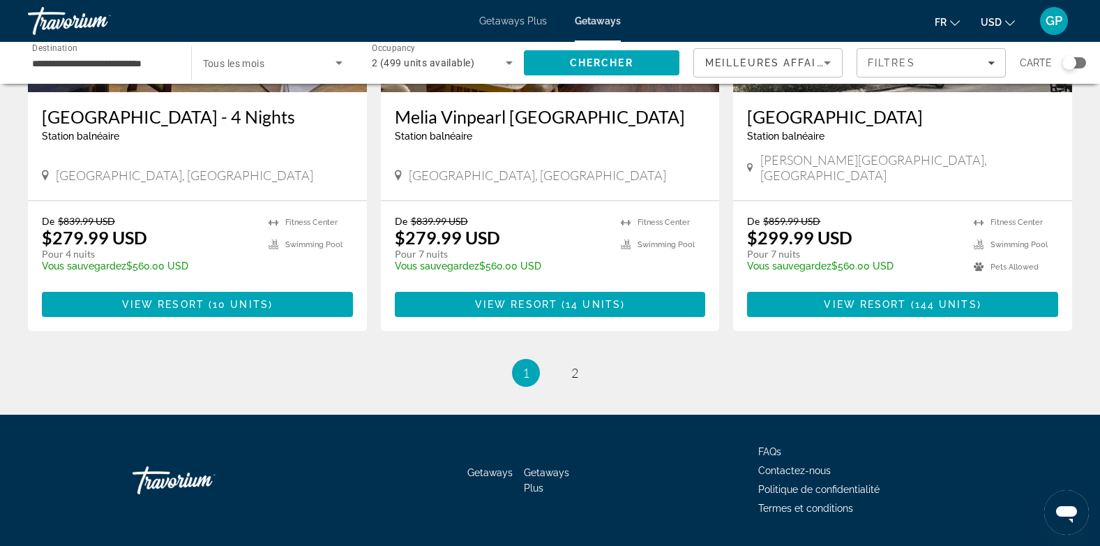
click at [62, 63] on input "**********" at bounding box center [102, 63] width 141 height 17
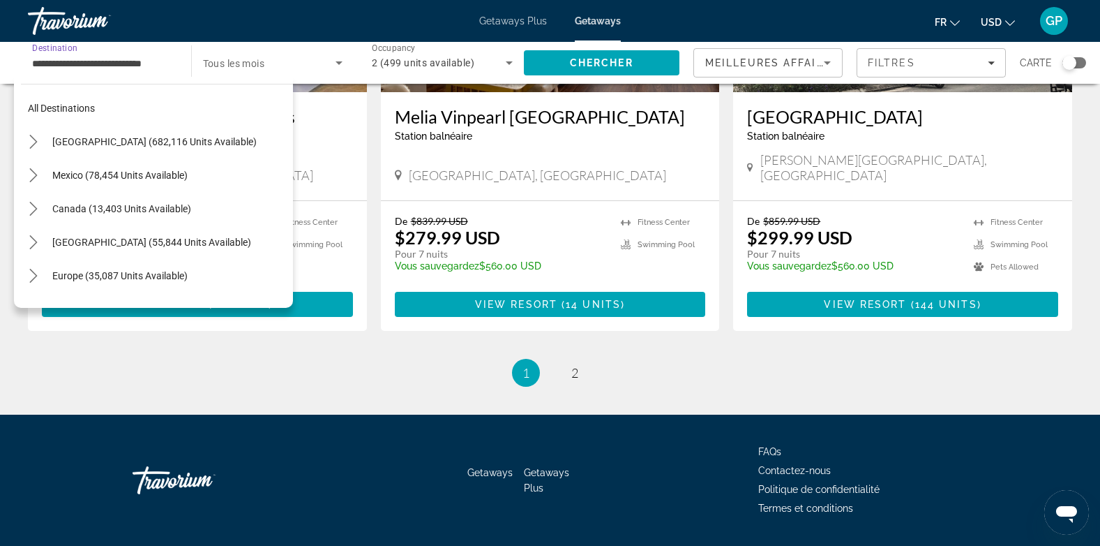
scroll to position [719, 0]
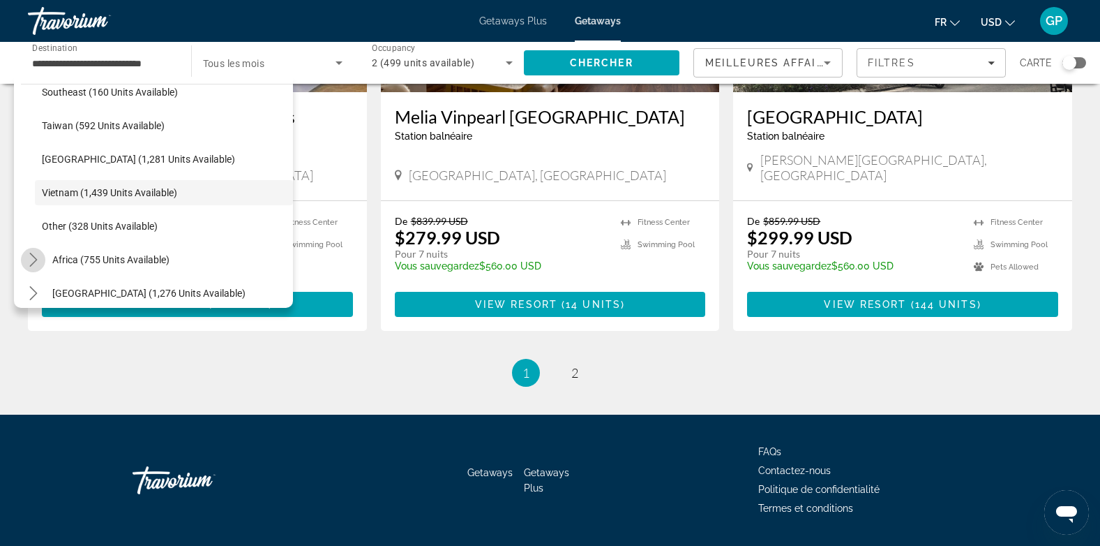
click at [38, 257] on icon "Toggle Africa (755 units available) submenu" at bounding box center [34, 260] width 14 height 14
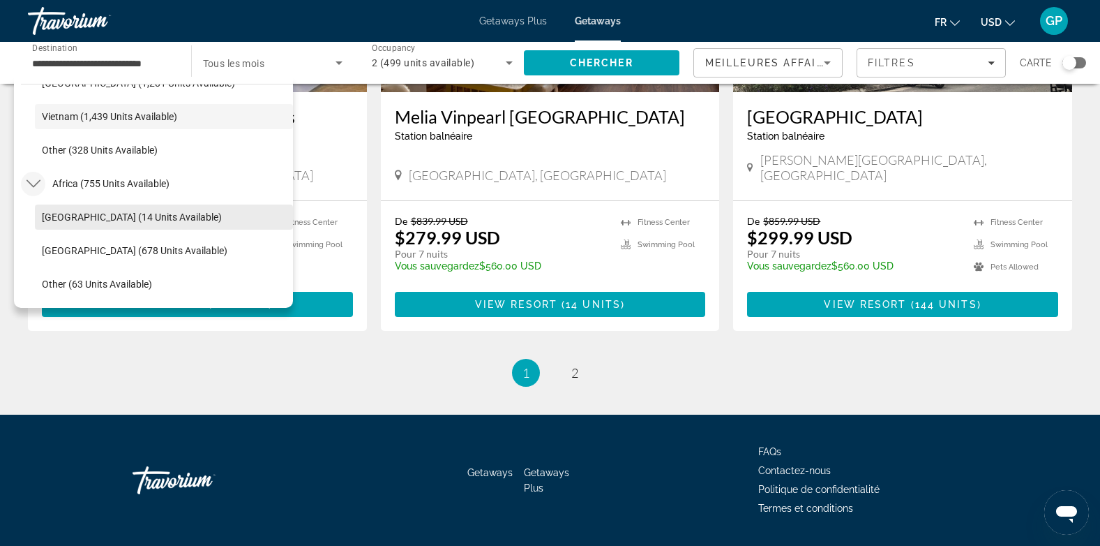
scroll to position [829, 0]
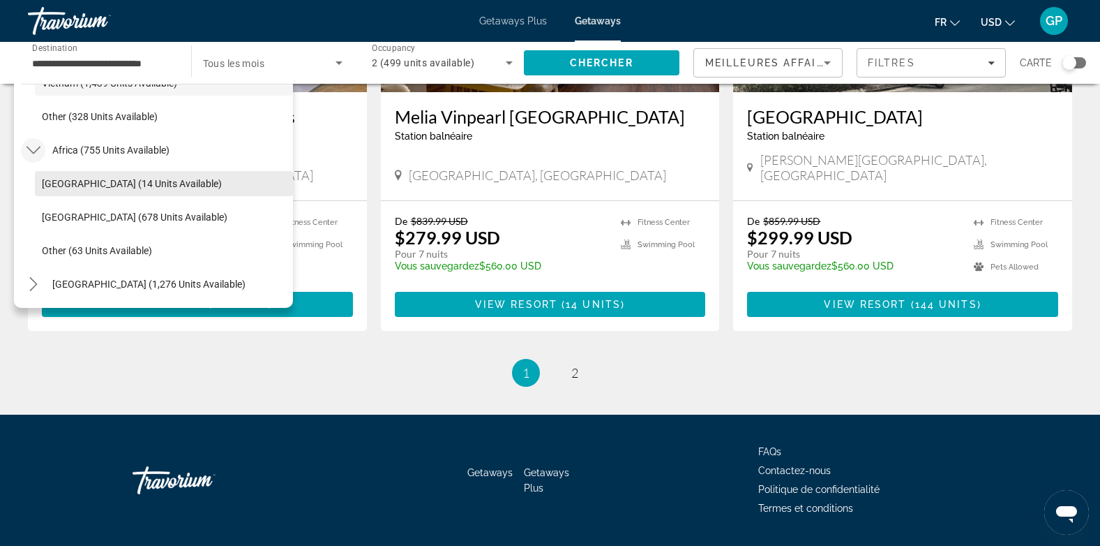
click at [68, 174] on span "Select destination: Morocco (14 units available)" at bounding box center [164, 183] width 258 height 33
type input "**********"
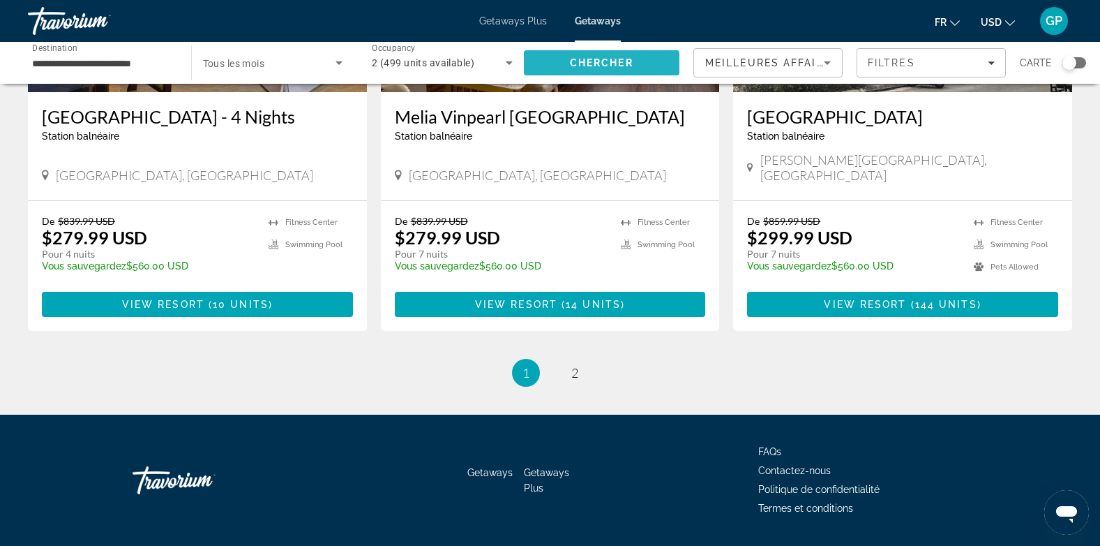
click at [608, 61] on span "Chercher" at bounding box center [601, 62] width 63 height 11
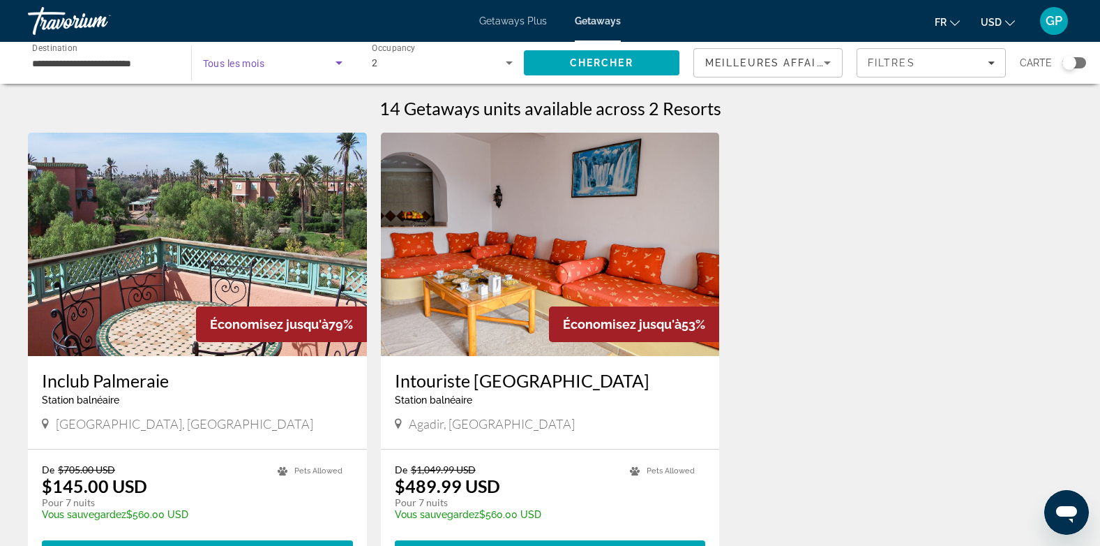
click at [299, 59] on span "Search widget" at bounding box center [269, 62] width 133 height 17
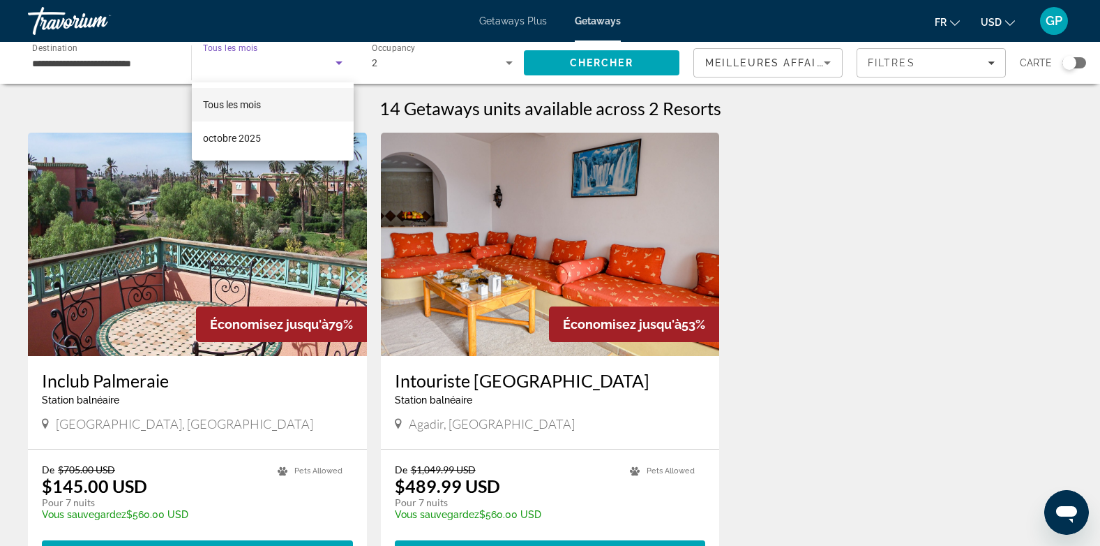
click at [299, 60] on div at bounding box center [550, 273] width 1100 height 546
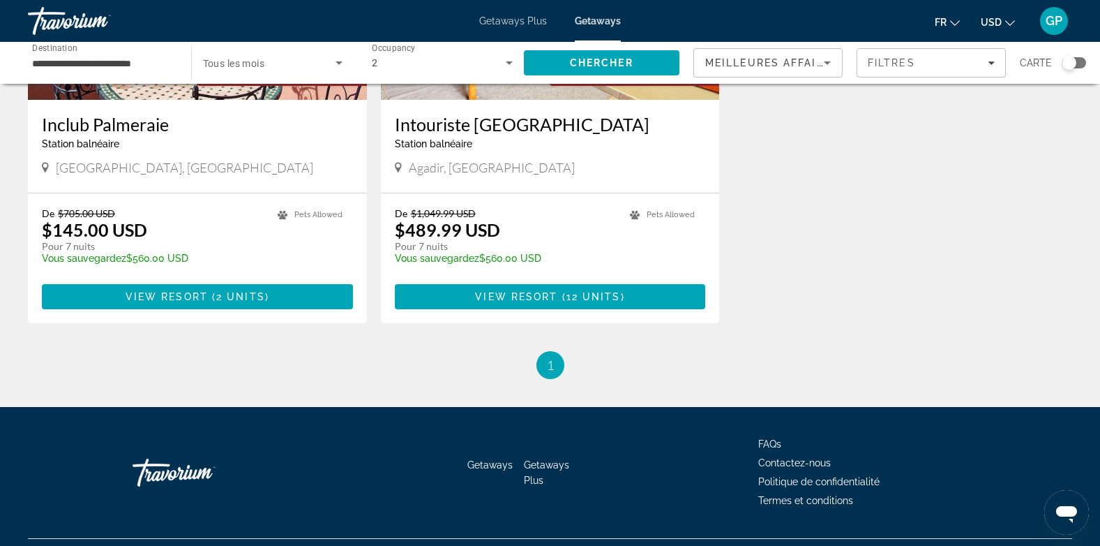
scroll to position [279, 0]
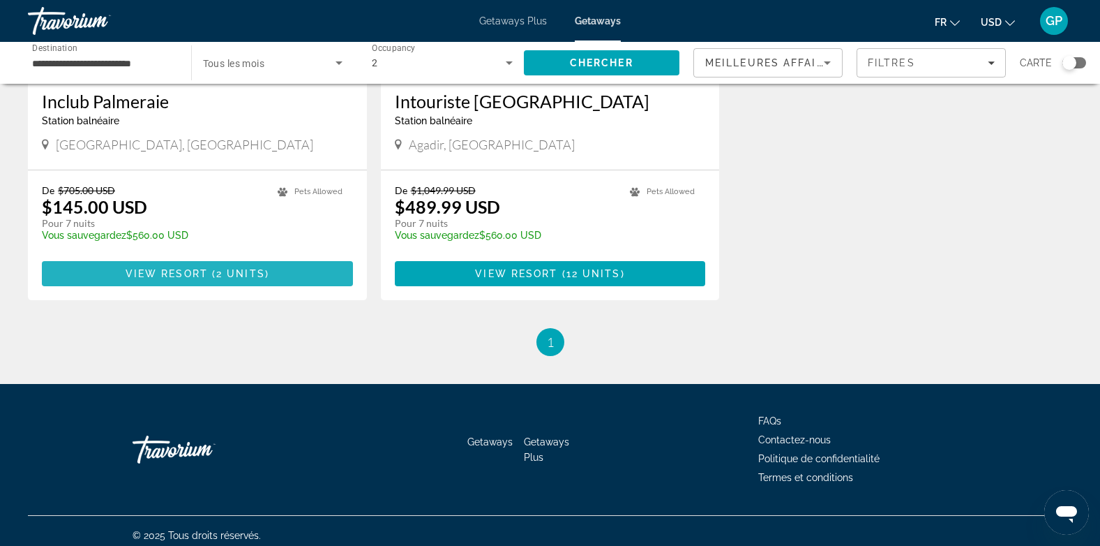
click at [221, 271] on span "2 units" at bounding box center [240, 273] width 49 height 11
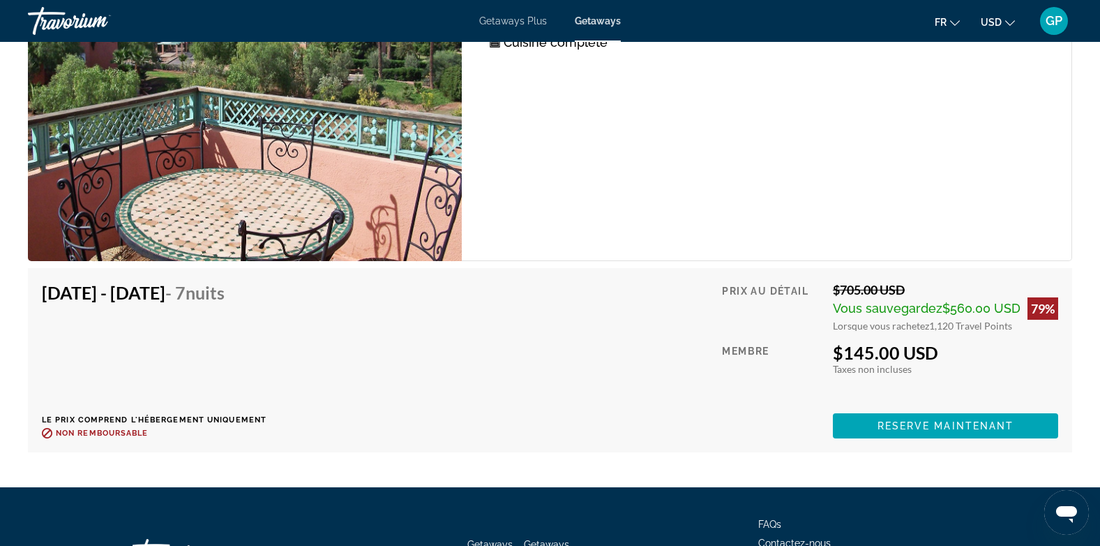
scroll to position [2302, 0]
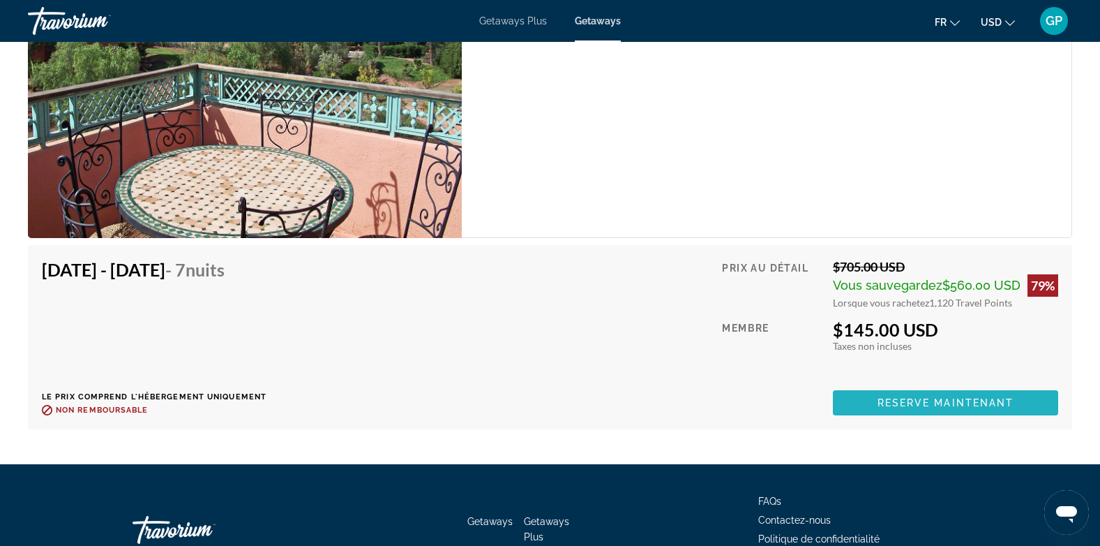
click at [921, 398] on span "Reserve maintenant" at bounding box center [946, 402] width 137 height 11
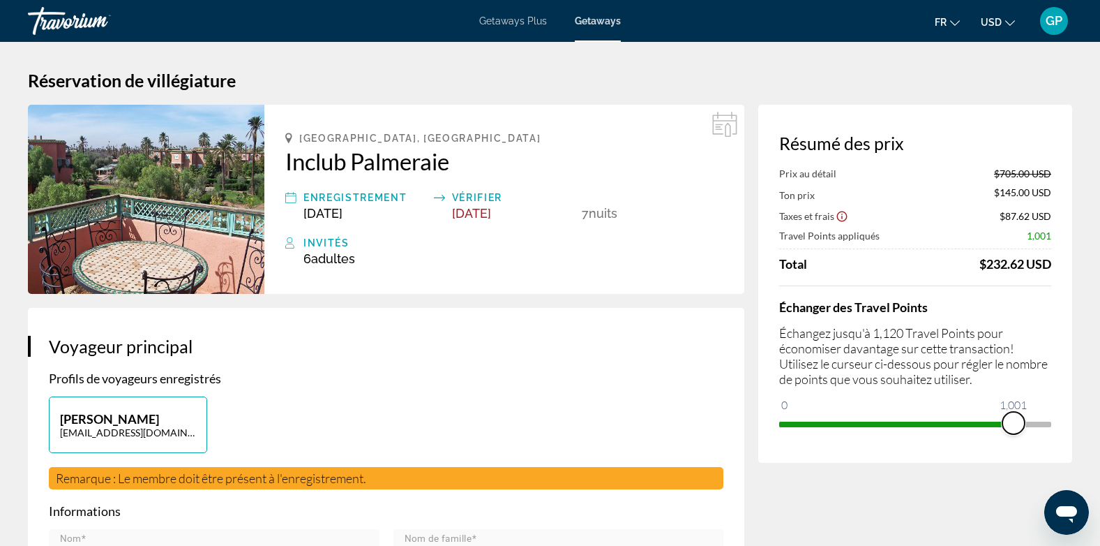
drag, startPoint x: 1040, startPoint y: 422, endPoint x: 1014, endPoint y: 410, distance: 29.0
click at [1014, 421] on ngx-slider "0 1,120 1,001" at bounding box center [915, 422] width 272 height 3
drag, startPoint x: 1014, startPoint y: 410, endPoint x: 1054, endPoint y: 412, distance: 39.1
click at [1054, 412] on div "Résumé des prix Prix au détail $705.00 USD Ton prix $204.50 USD Taxes et frais …" at bounding box center [915, 284] width 314 height 358
drag, startPoint x: 1015, startPoint y: 417, endPoint x: 1057, endPoint y: 419, distance: 41.9
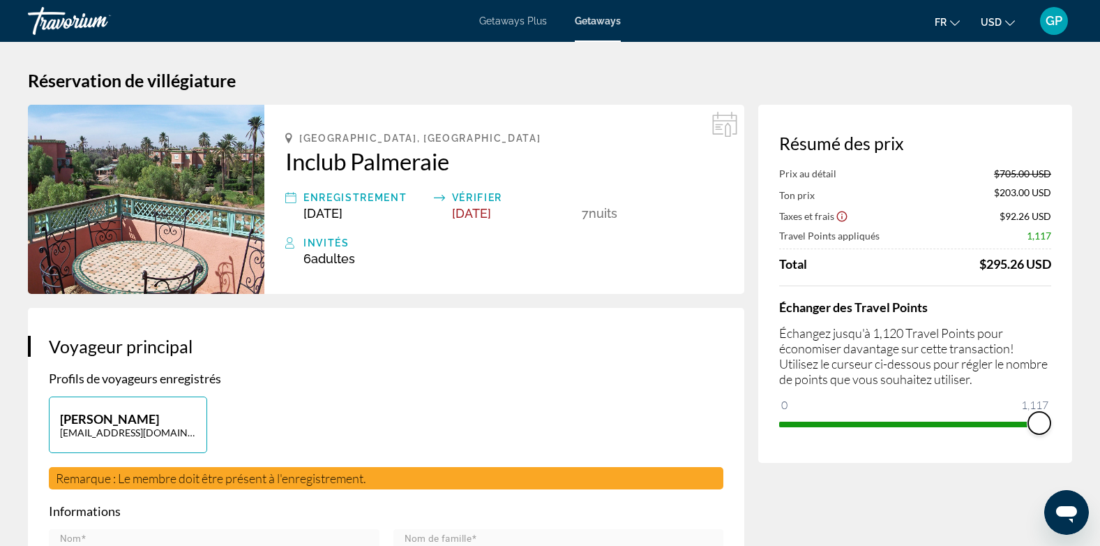
click at [1057, 419] on div "Résumé des prix Prix au détail $705.00 USD Ton prix $203.00 USD Taxes et frais …" at bounding box center [915, 284] width 314 height 358
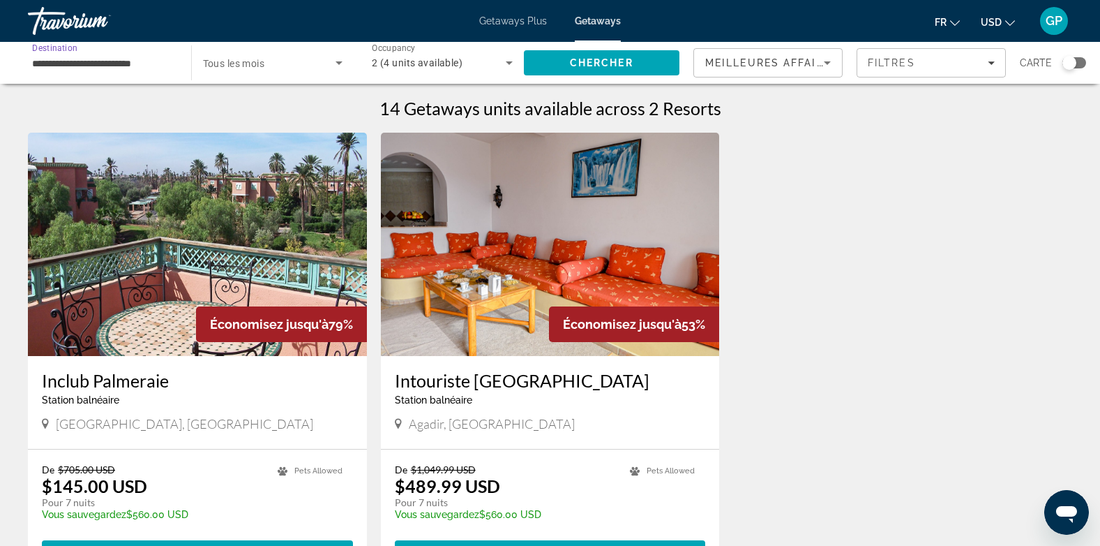
click at [61, 59] on input "**********" at bounding box center [102, 63] width 141 height 17
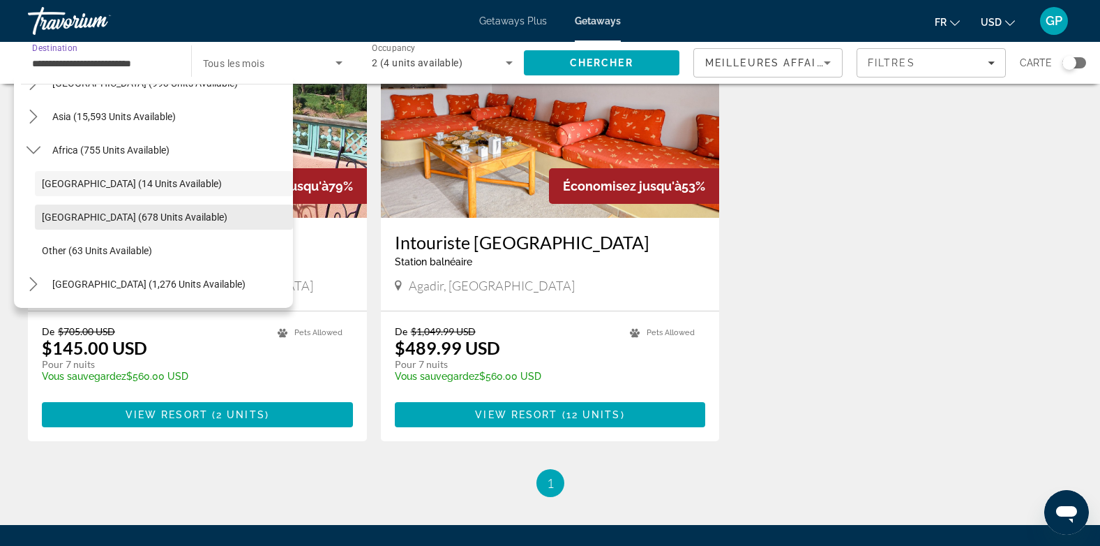
scroll to position [140, 0]
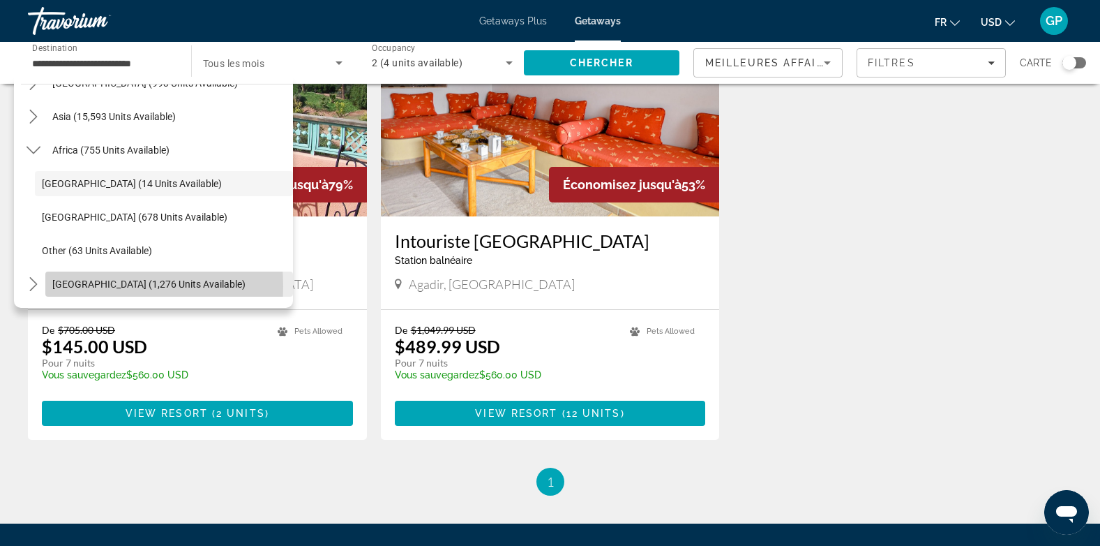
click at [63, 286] on span "Middle East (1,276 units available)" at bounding box center [148, 283] width 193 height 11
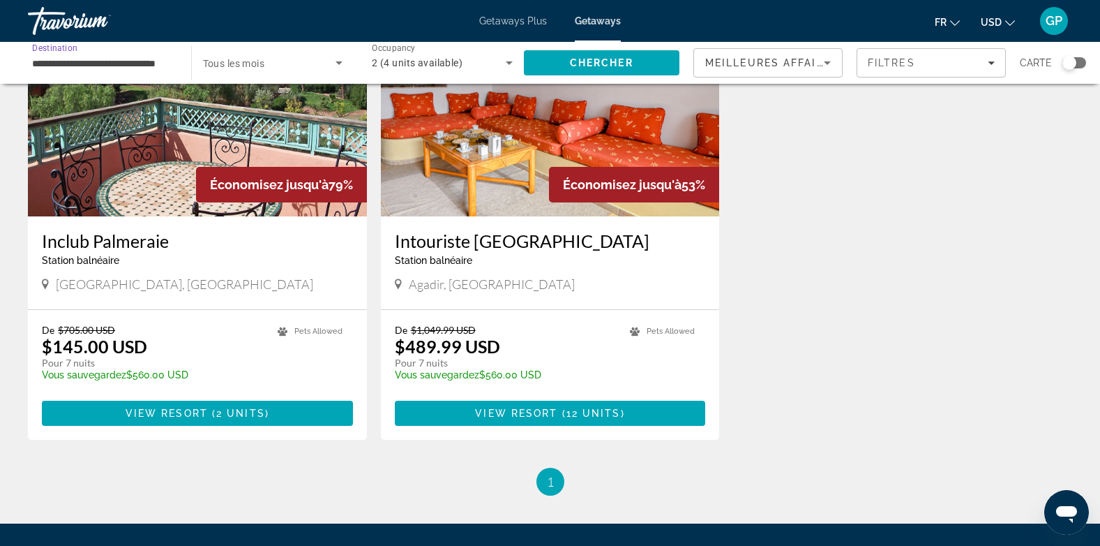
click at [59, 61] on input "**********" at bounding box center [102, 63] width 141 height 17
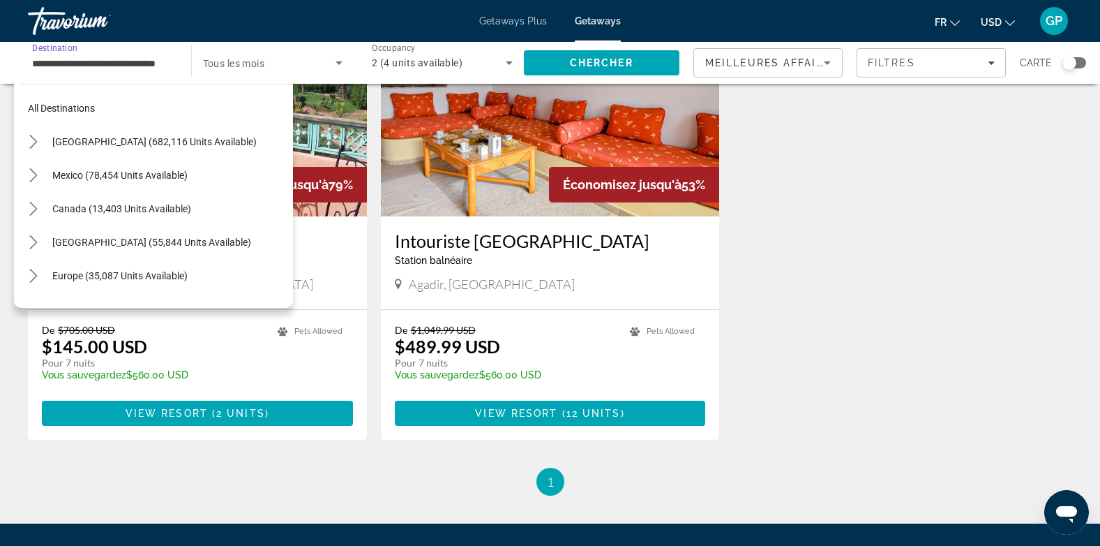
scroll to position [418, 0]
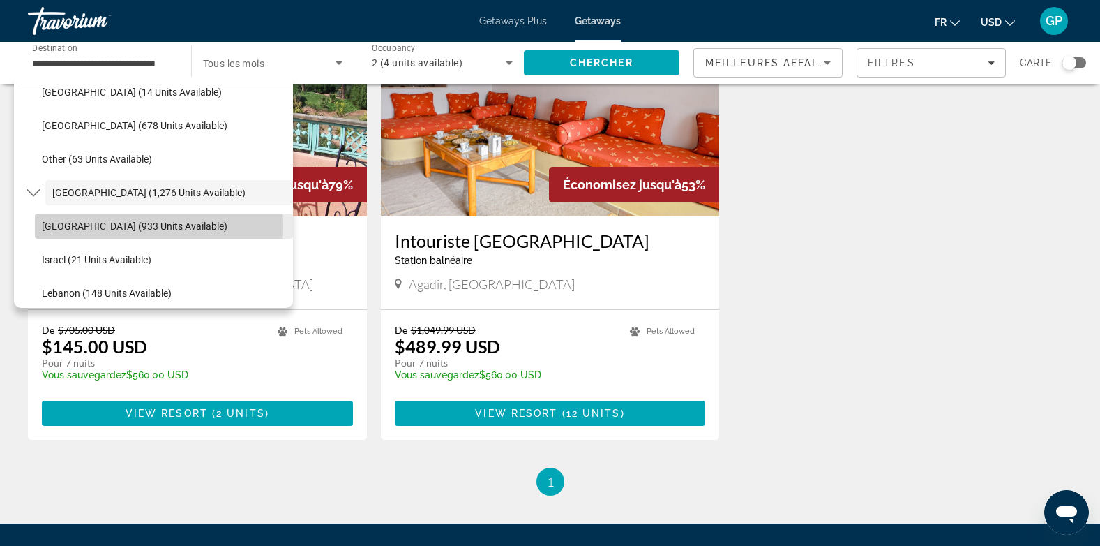
click at [61, 226] on span "Egypt (933 units available)" at bounding box center [135, 225] width 186 height 11
type input "**********"
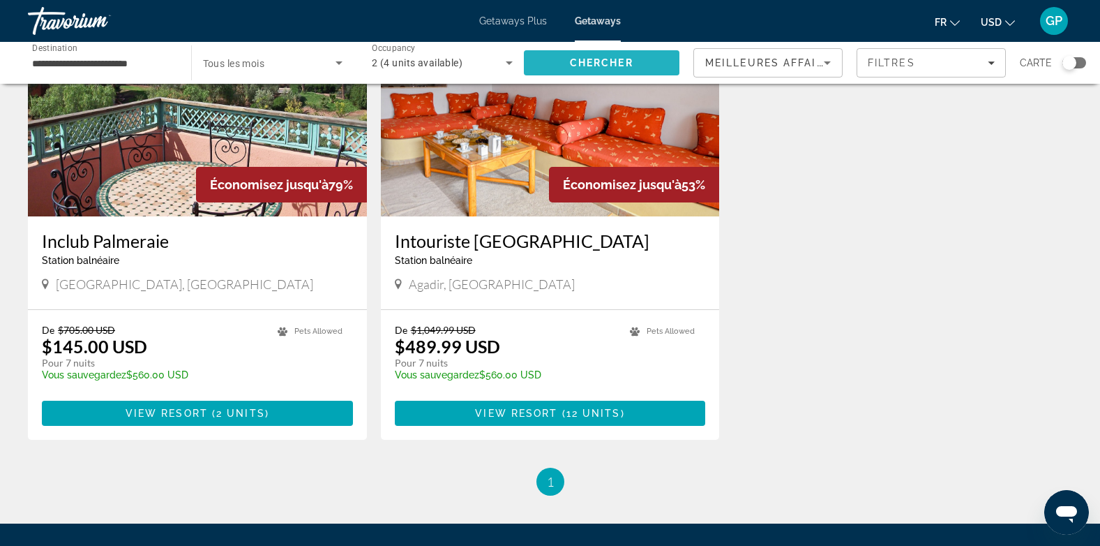
click at [587, 62] on span "Chercher" at bounding box center [601, 62] width 63 height 11
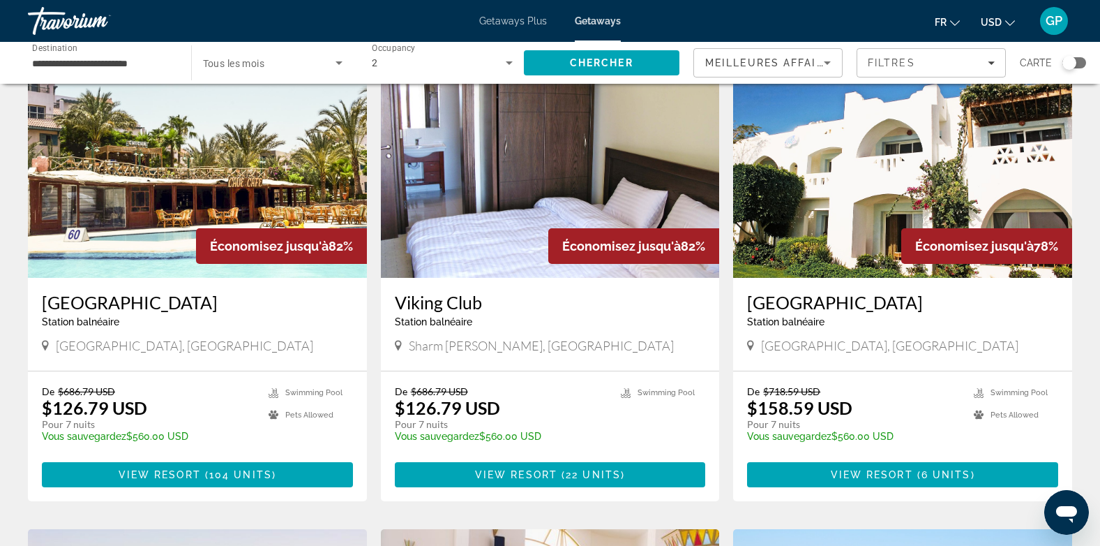
scroll to position [70, 0]
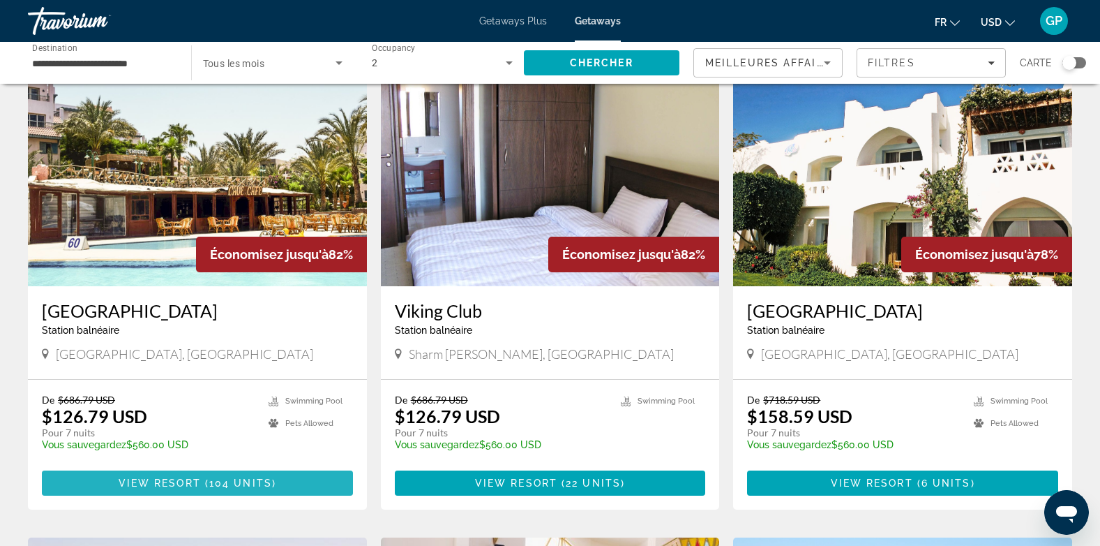
click at [210, 485] on span "104 units" at bounding box center [240, 482] width 63 height 11
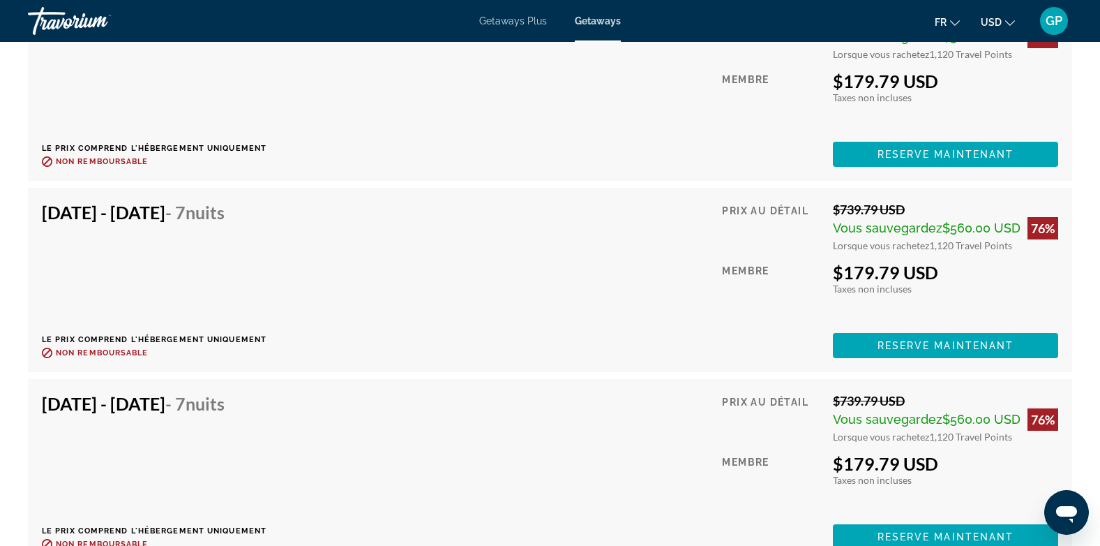
scroll to position [6279, 0]
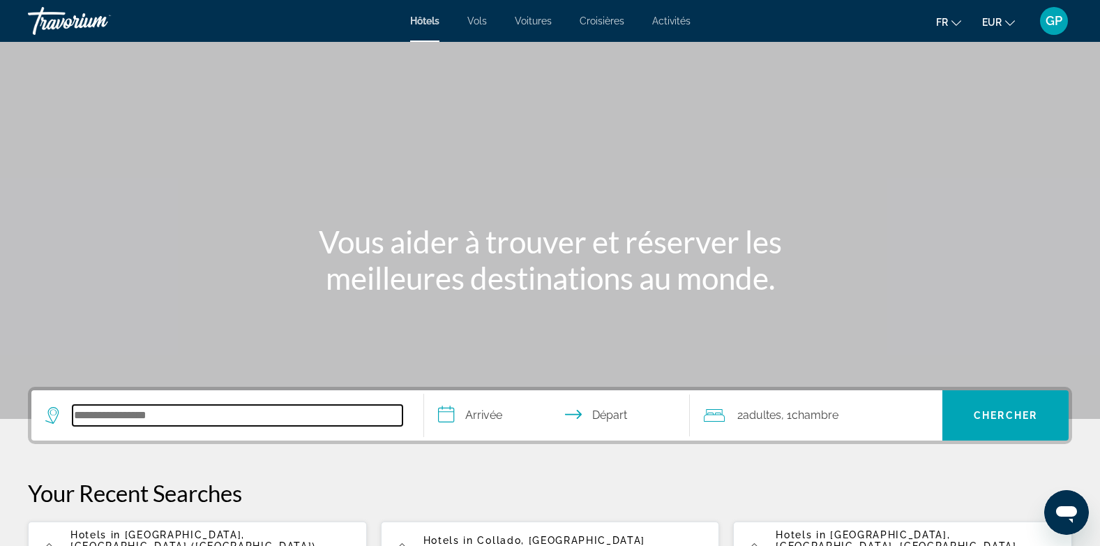
click at [133, 414] on input "Search hotel destination" at bounding box center [238, 415] width 330 height 21
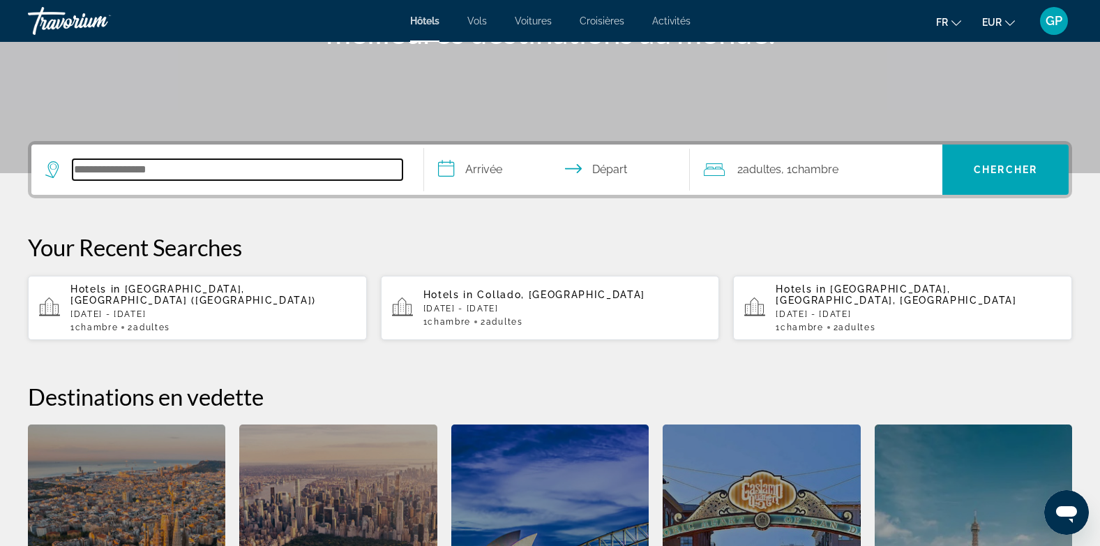
scroll to position [341, 0]
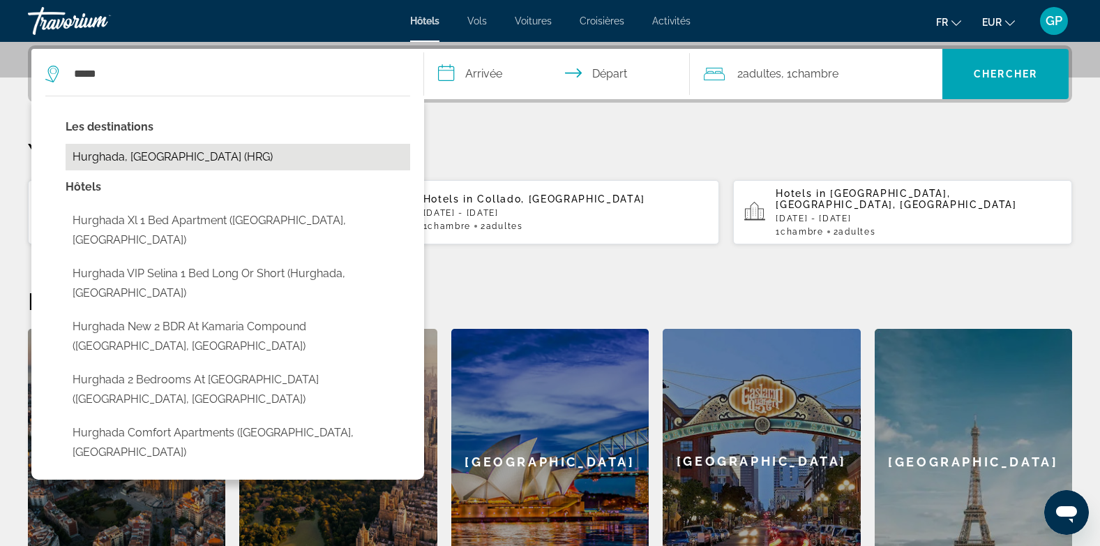
click at [134, 157] on button "Hurghada, [GEOGRAPHIC_DATA] (HRG)" at bounding box center [238, 157] width 345 height 27
type input "**********"
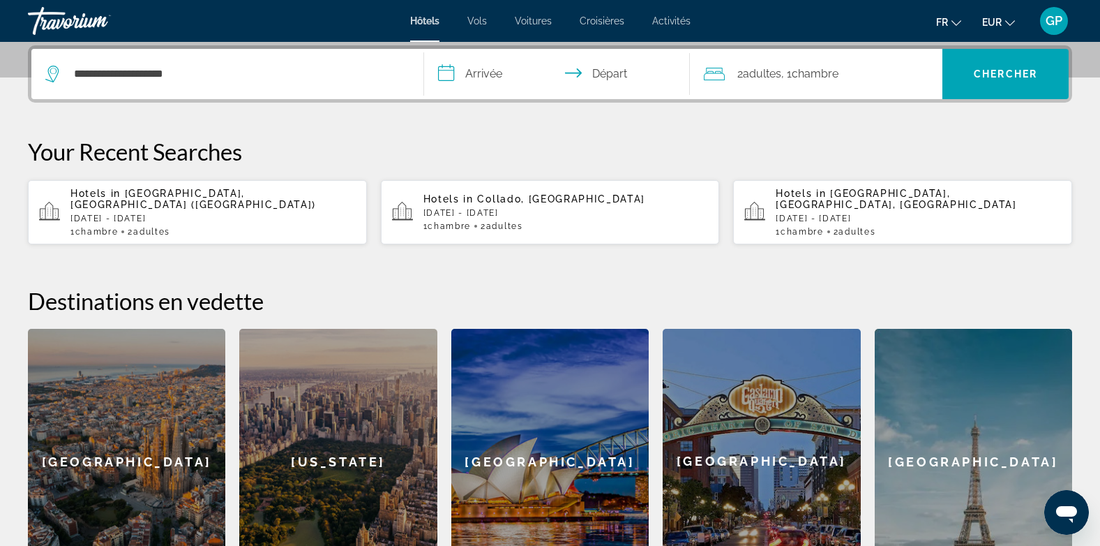
click at [480, 76] on input "**********" at bounding box center [560, 76] width 272 height 54
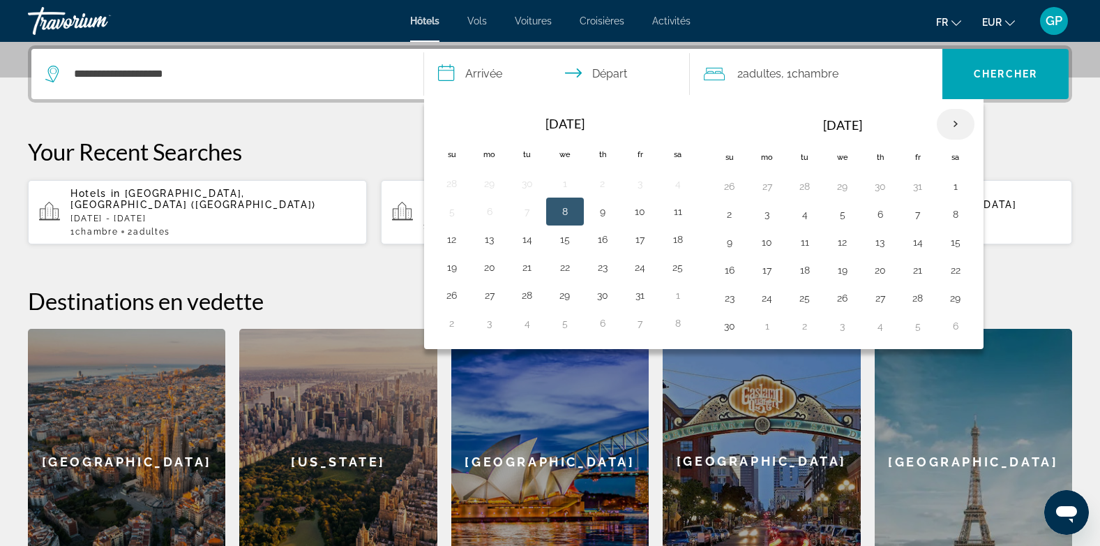
click at [956, 122] on th "Next month" at bounding box center [956, 124] width 38 height 31
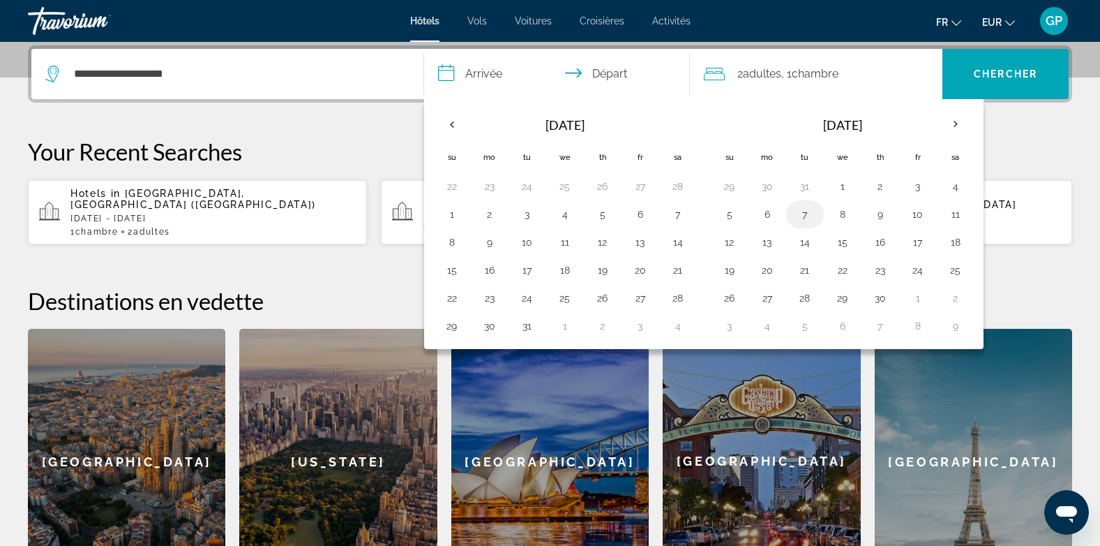
click at [808, 211] on button "7" at bounding box center [805, 214] width 22 height 20
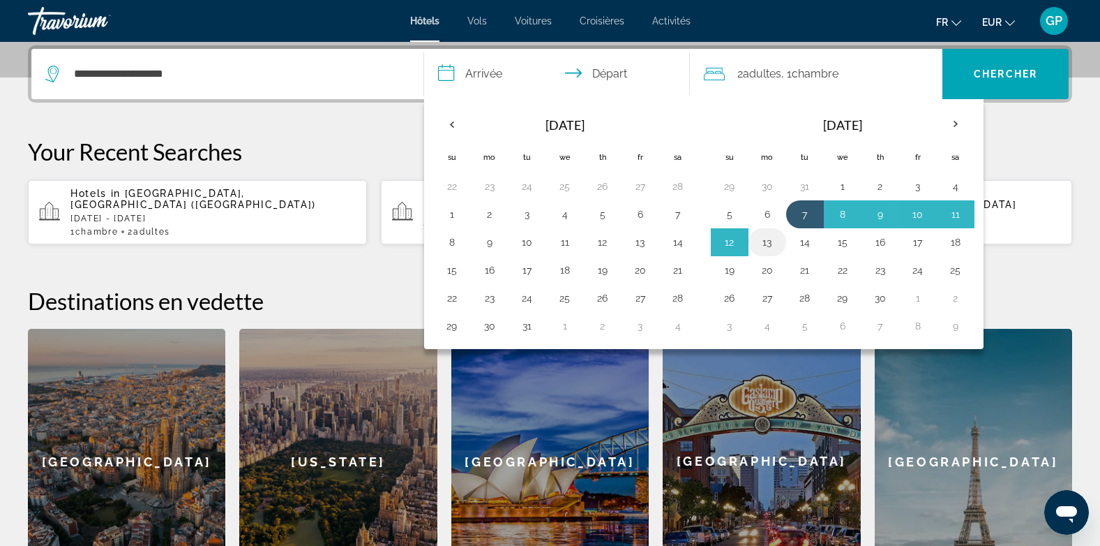
click at [763, 241] on button "13" at bounding box center [767, 242] width 22 height 20
type input "**********"
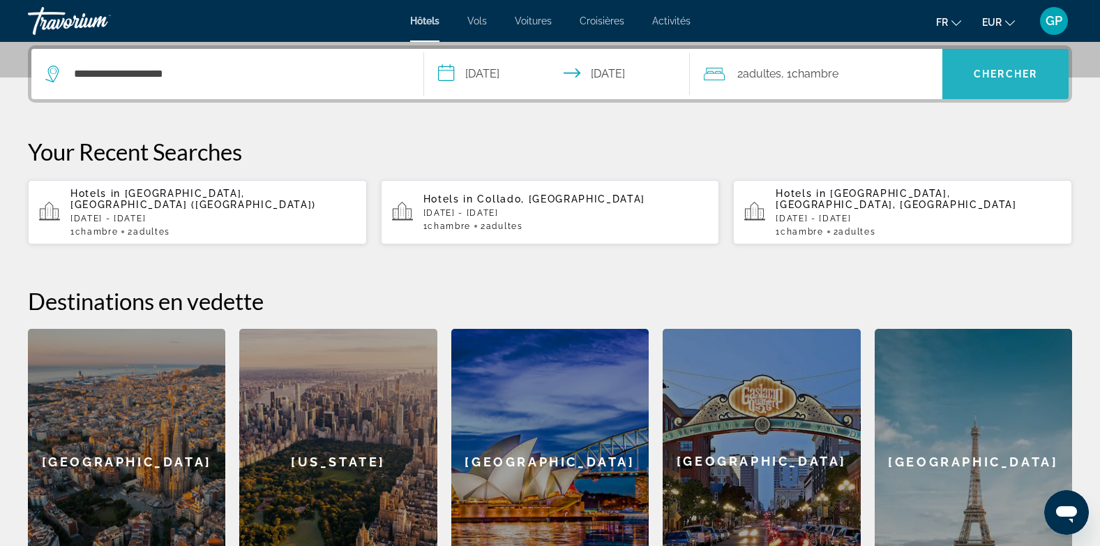
click at [997, 72] on span "Chercher" at bounding box center [1005, 73] width 63 height 11
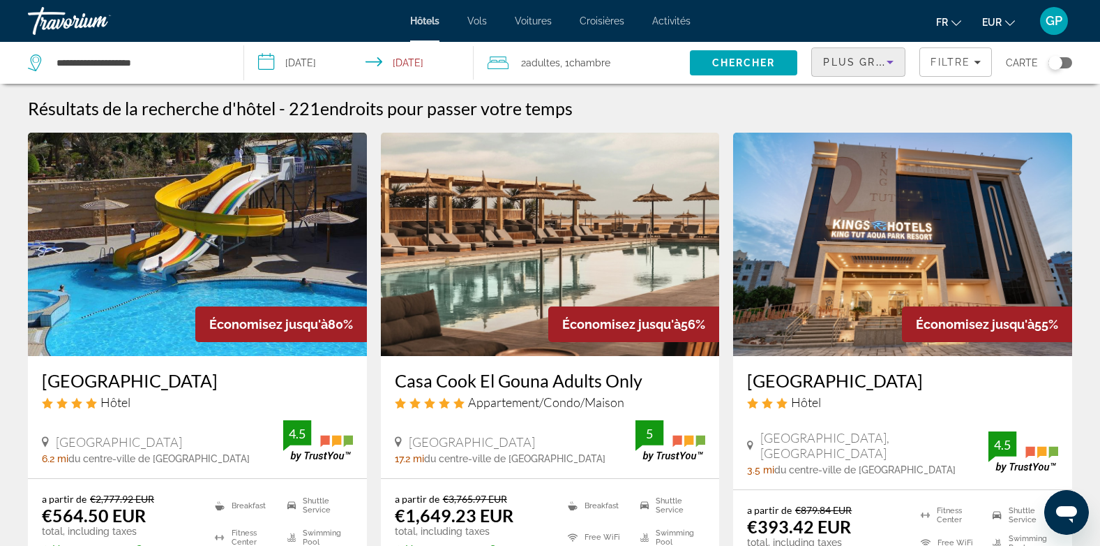
click at [874, 67] on div "Plus grandes économies" at bounding box center [854, 62] width 63 height 17
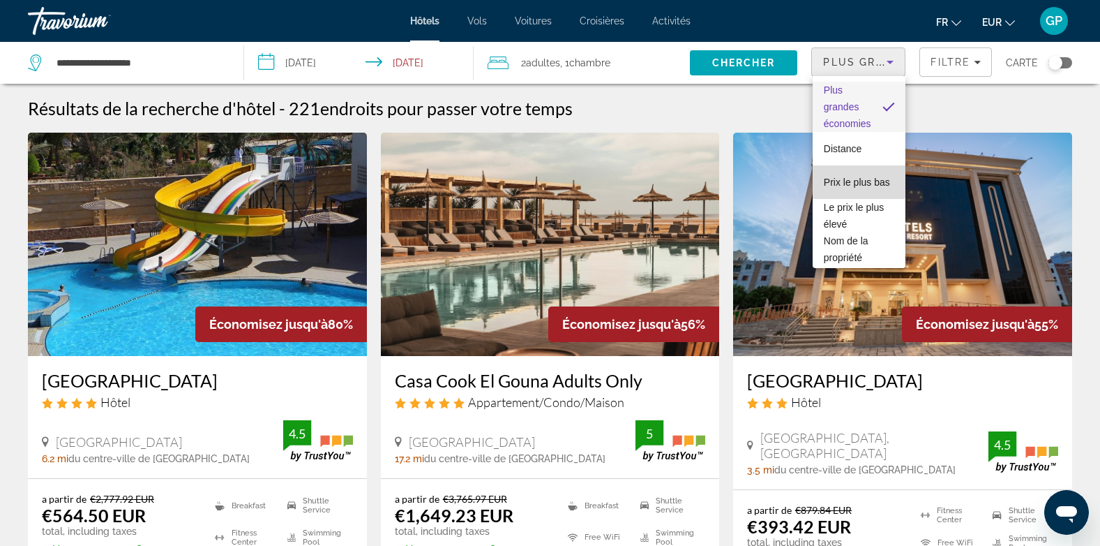
click at [859, 177] on span "Prix le plus bas" at bounding box center [857, 182] width 66 height 11
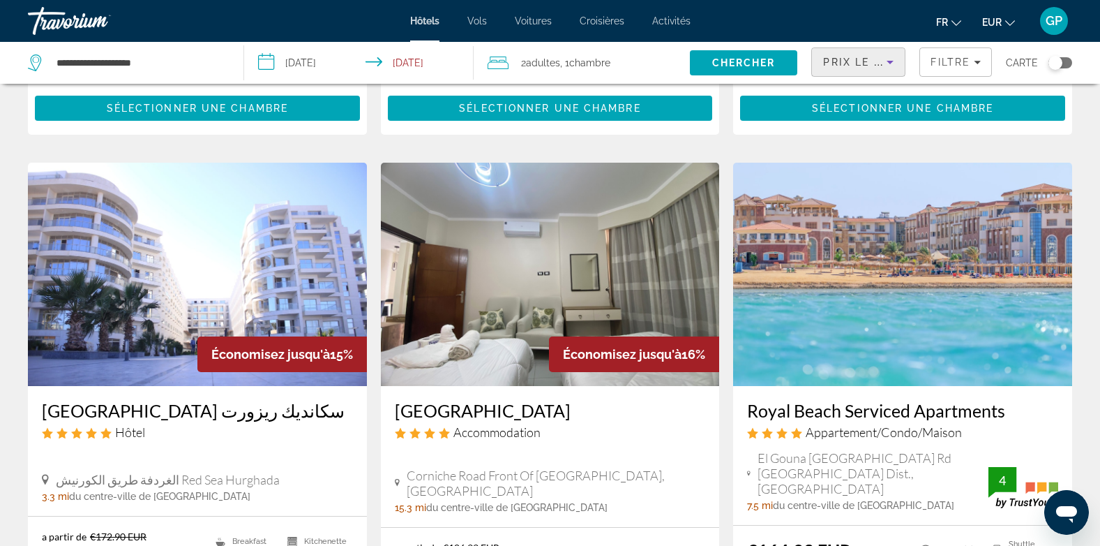
scroll to position [1116, 0]
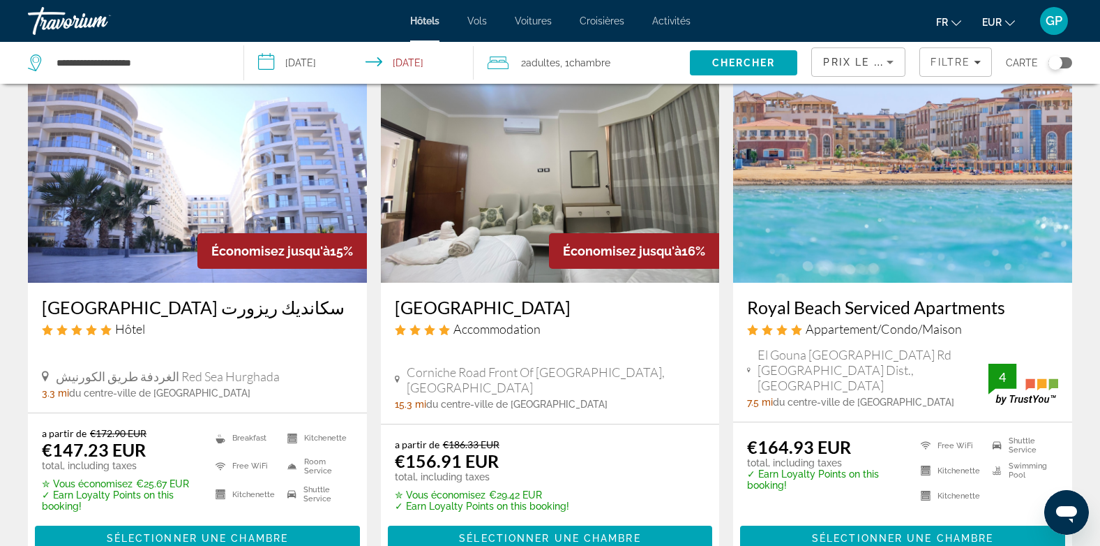
click at [779, 310] on h3 "Royal Beach Serviced Apartments" at bounding box center [902, 307] width 311 height 21
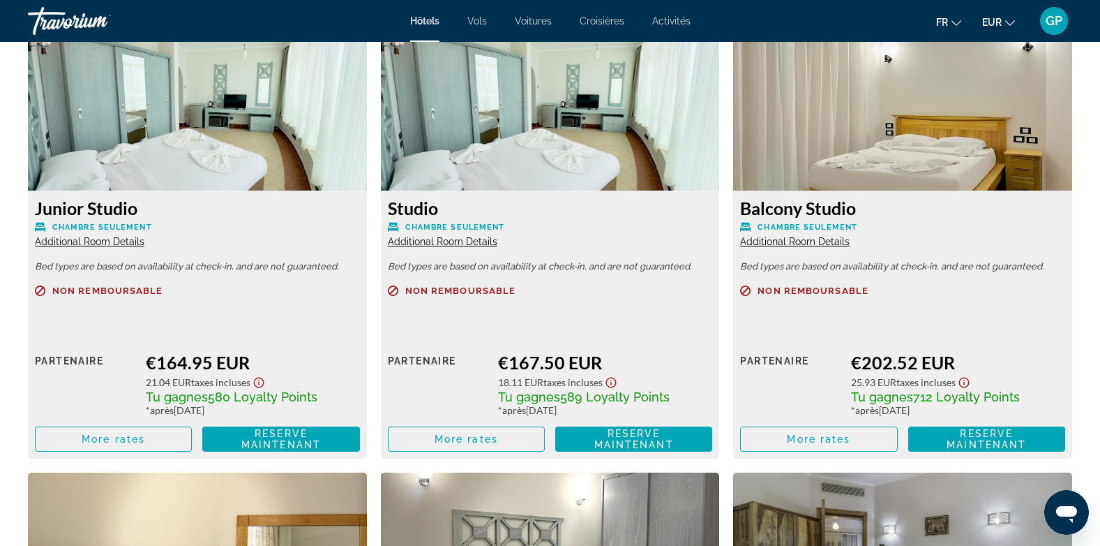
scroll to position [2023, 0]
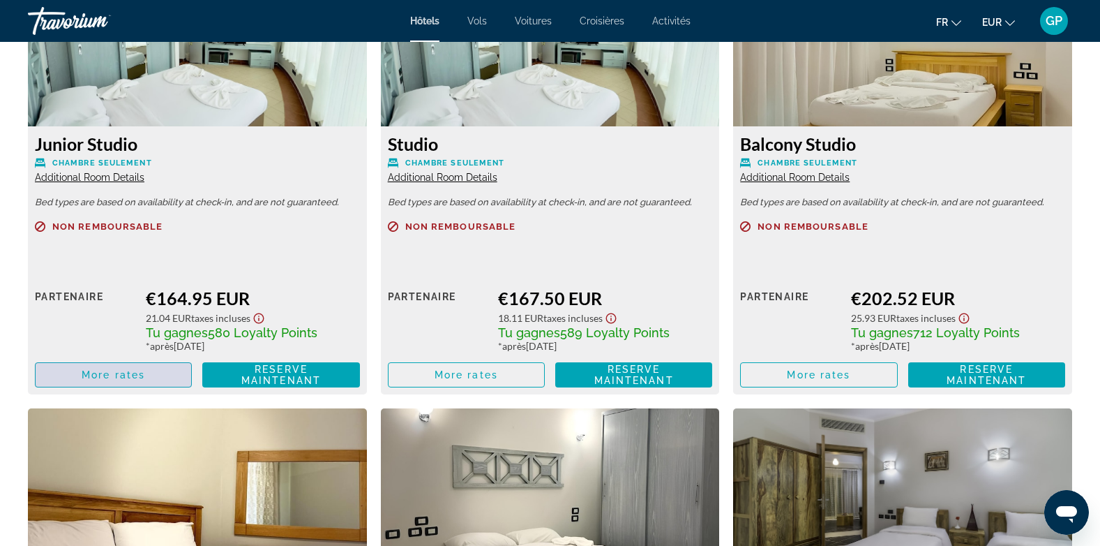
click at [116, 368] on span "Main content" at bounding box center [114, 374] width 156 height 33
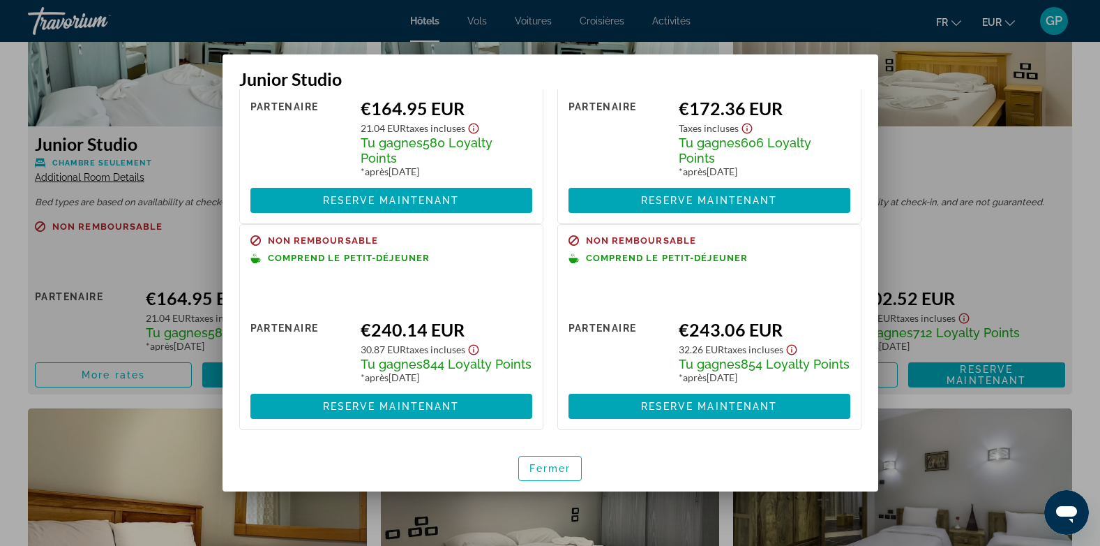
scroll to position [132, 0]
click at [549, 466] on span "Fermer" at bounding box center [551, 468] width 42 height 11
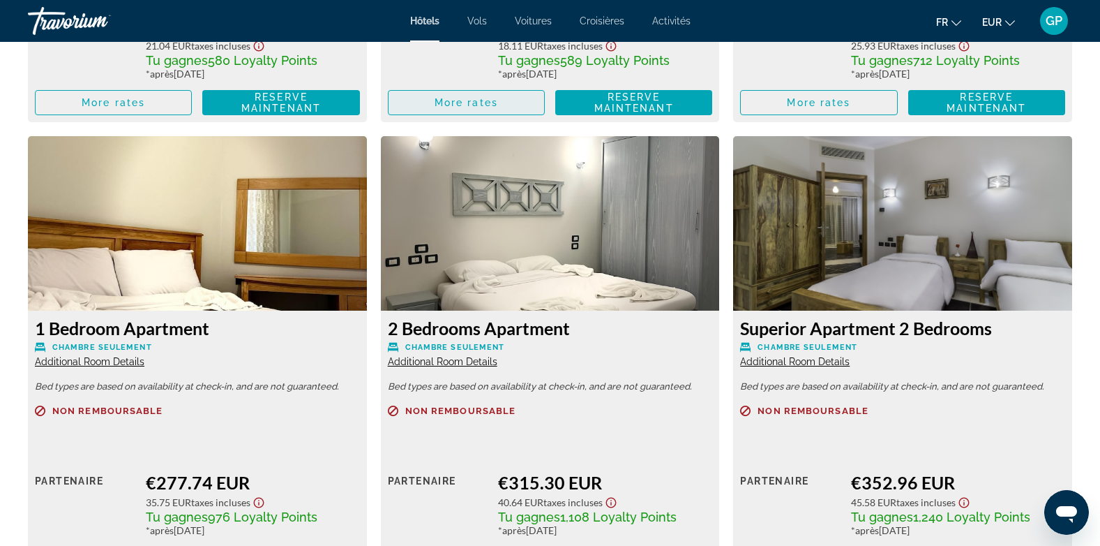
scroll to position [2302, 0]
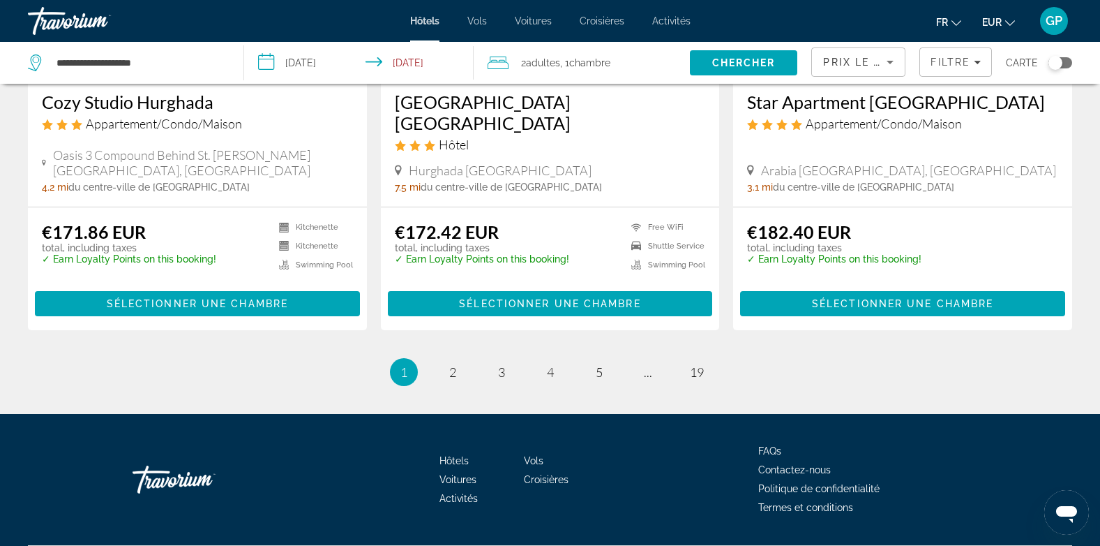
scroll to position [1857, 0]
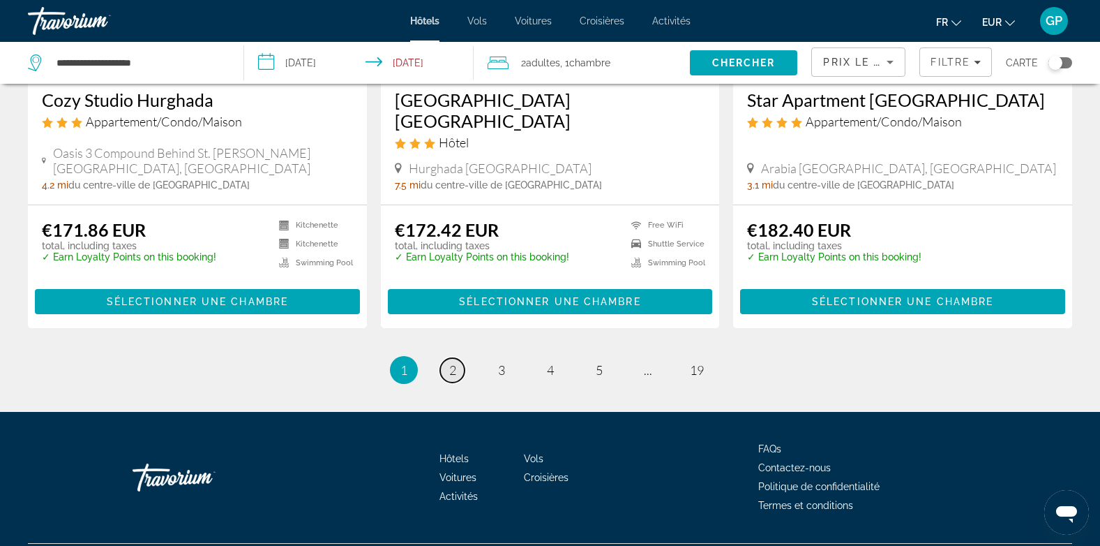
click at [451, 362] on span "2" at bounding box center [452, 369] width 7 height 15
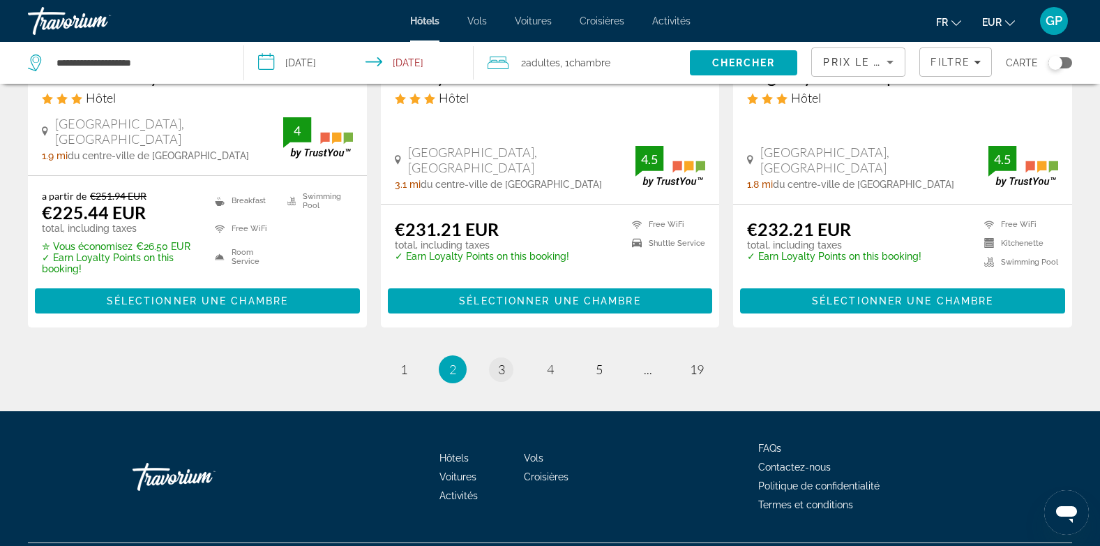
scroll to position [1884, 0]
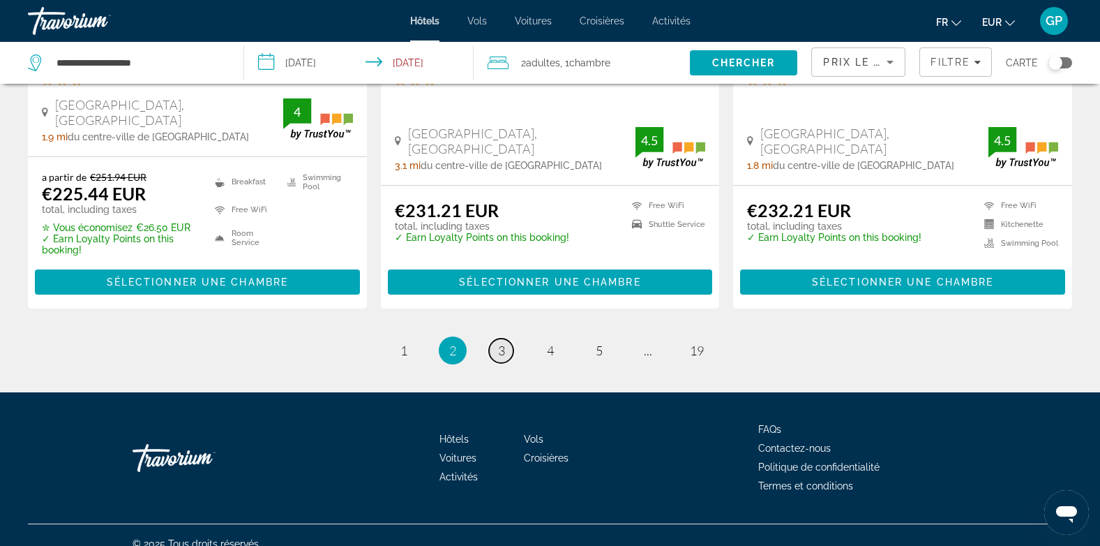
click at [502, 352] on span "3" at bounding box center [501, 350] width 7 height 15
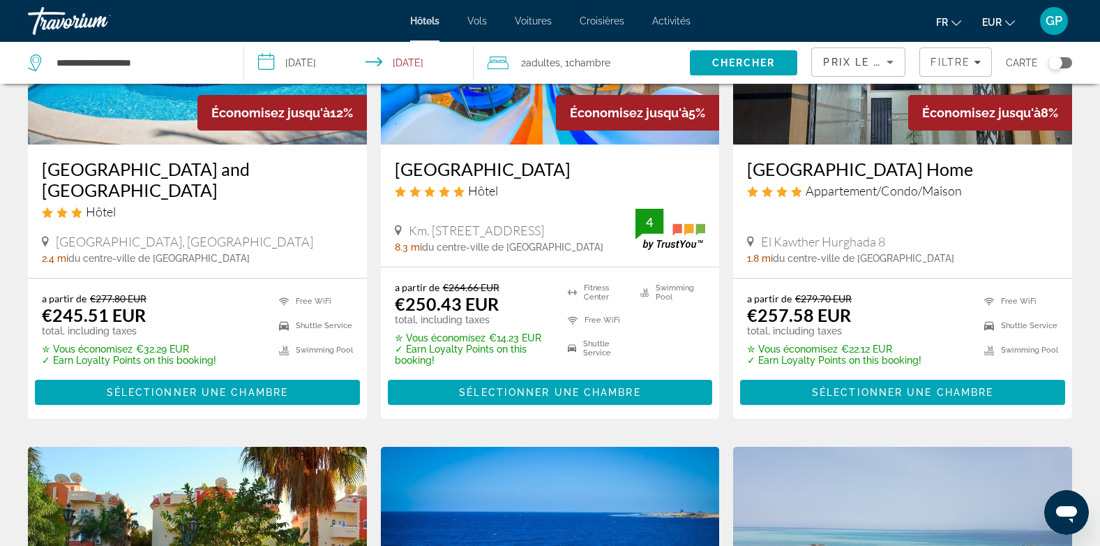
scroll to position [767, 0]
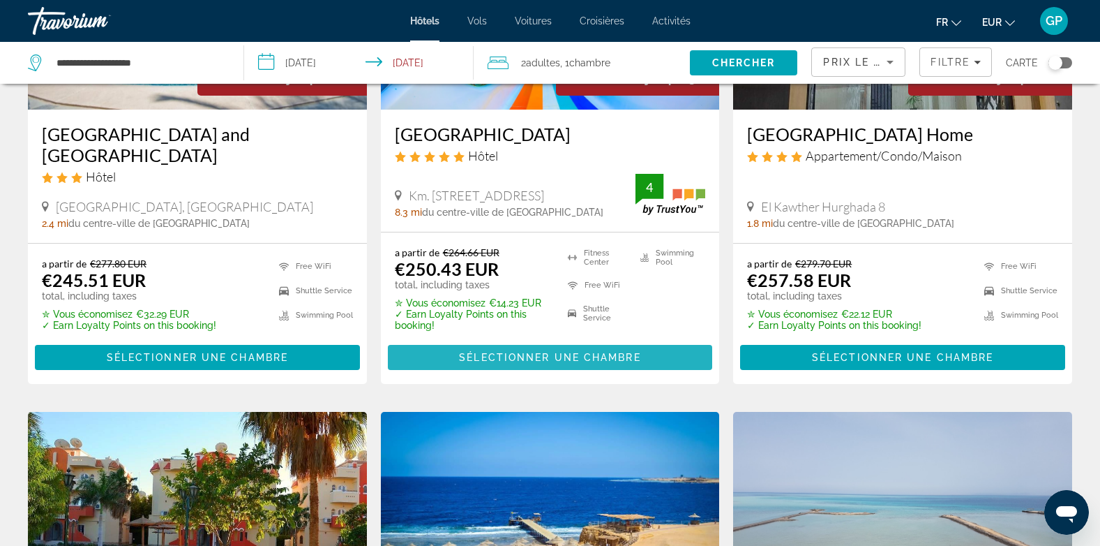
click at [573, 363] on span "Sélectionner une chambre" at bounding box center [549, 357] width 181 height 11
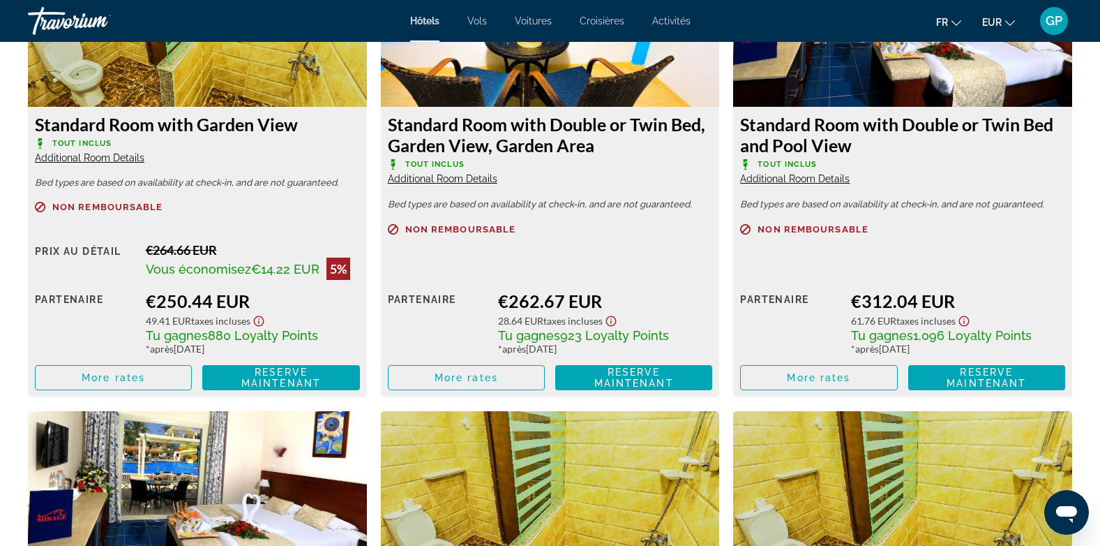
scroll to position [2023, 0]
